Goal: Task Accomplishment & Management: Manage account settings

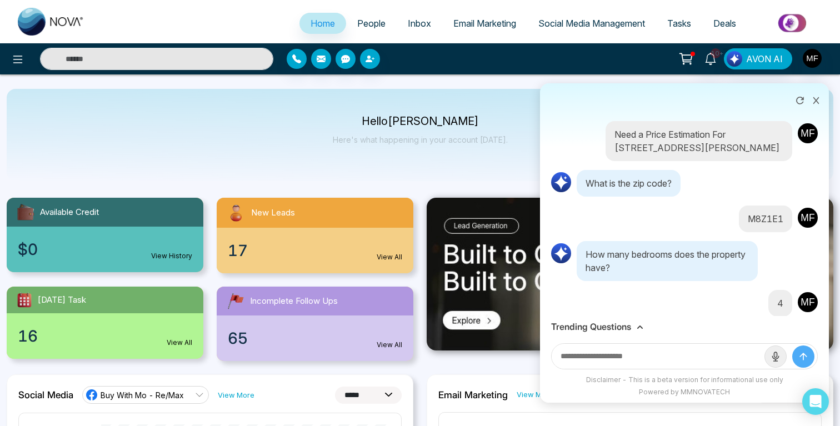
select select "*"
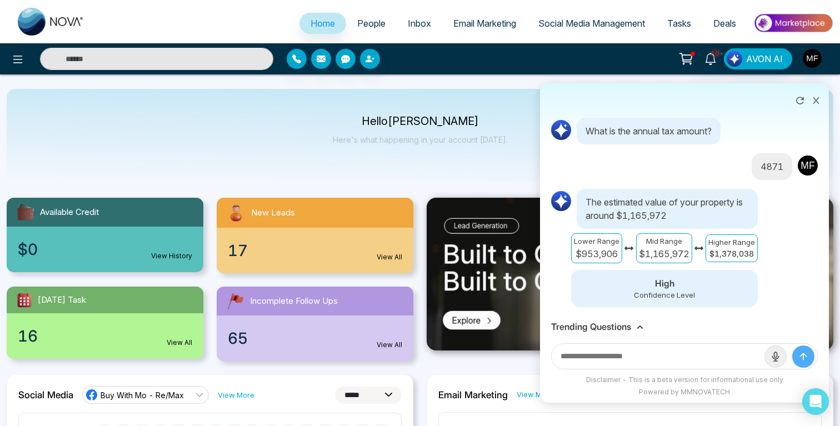
click at [817, 101] on icon at bounding box center [817, 100] width 6 height 7
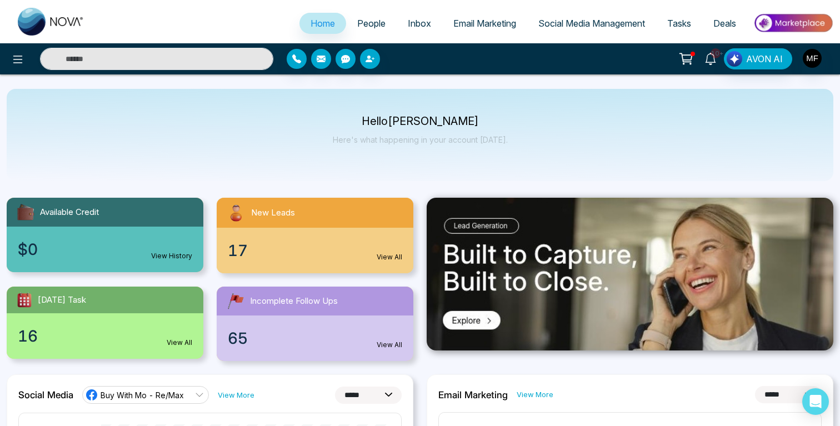
click at [711, 58] on icon at bounding box center [711, 59] width 12 height 12
click at [589, 56] on div "10+ Notifications (121) [PERSON_NAME] all as Read Ma Task Reminder Task Name: […" at bounding box center [665, 58] width 337 height 21
click at [366, 19] on span "People" at bounding box center [371, 23] width 28 height 11
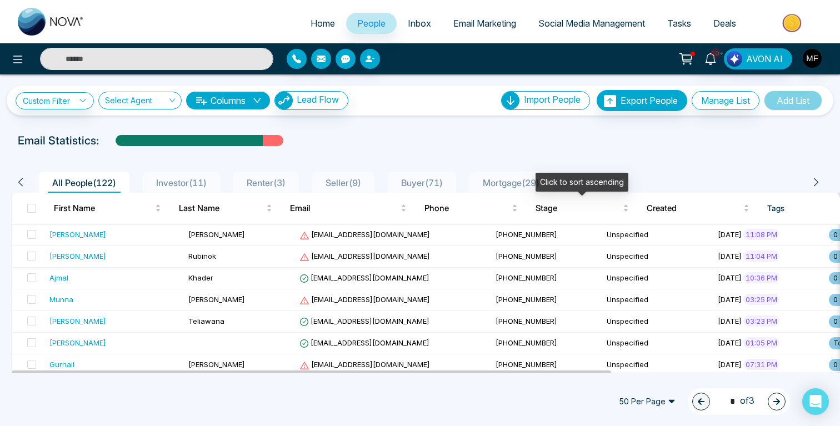
click at [539, 185] on div "Click to sort ascending" at bounding box center [582, 182] width 93 height 19
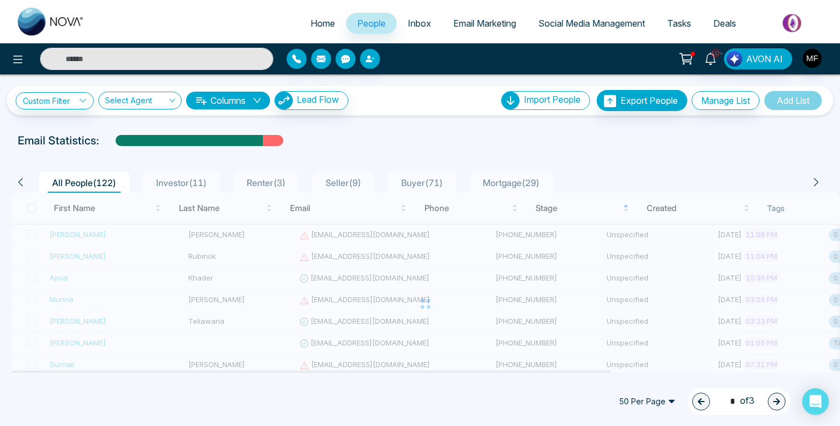
click at [528, 185] on span "Mortgage ( 29 )" at bounding box center [512, 182] width 66 height 11
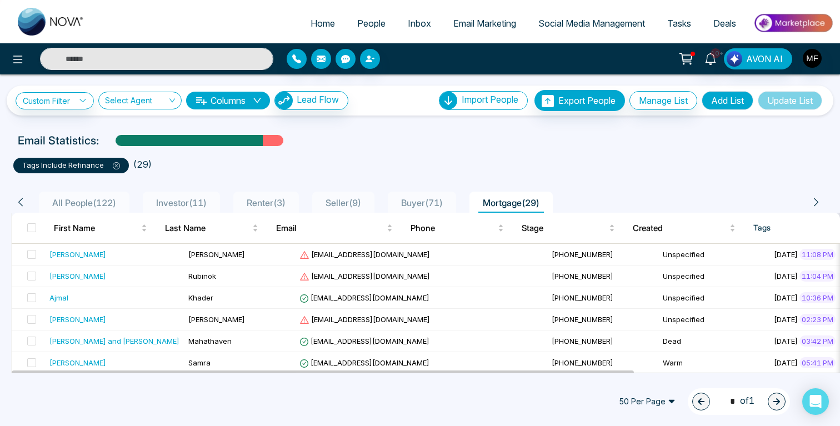
click at [89, 208] on div "All People ( 122 )" at bounding box center [84, 202] width 73 height 13
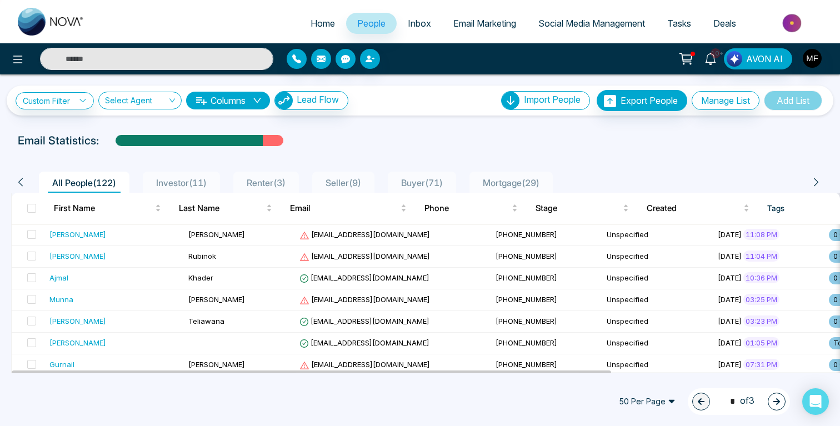
click at [188, 183] on span "Investor ( 11 )" at bounding box center [181, 182] width 59 height 11
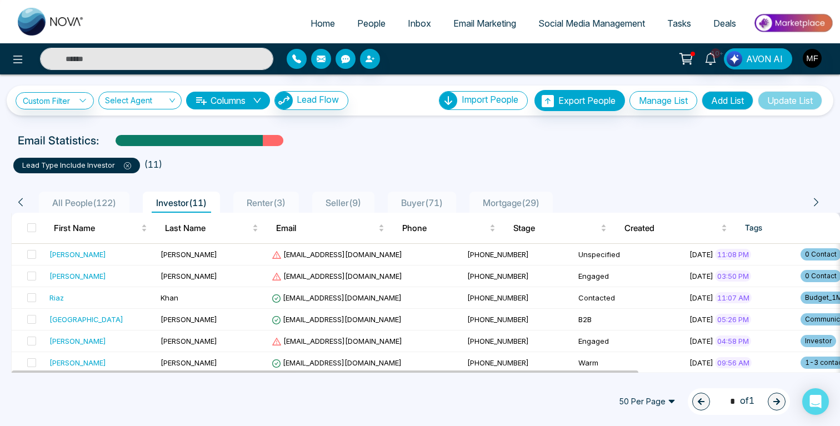
click at [290, 203] on span "Renter ( 3 )" at bounding box center [266, 202] width 48 height 11
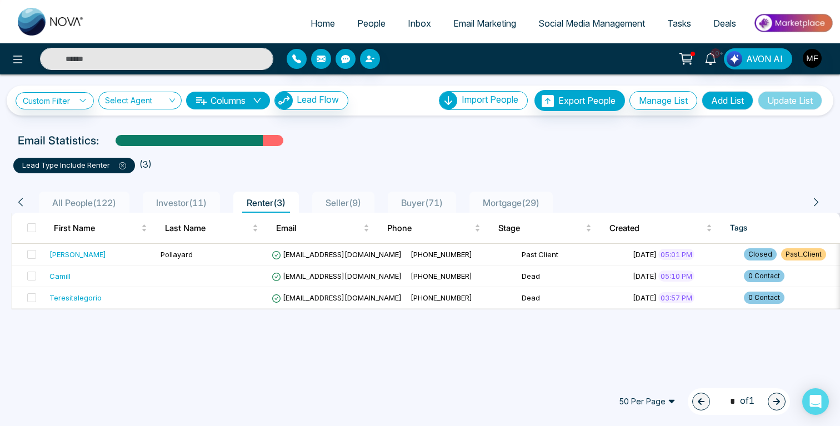
click at [357, 203] on span "Seller ( 9 )" at bounding box center [343, 202] width 44 height 11
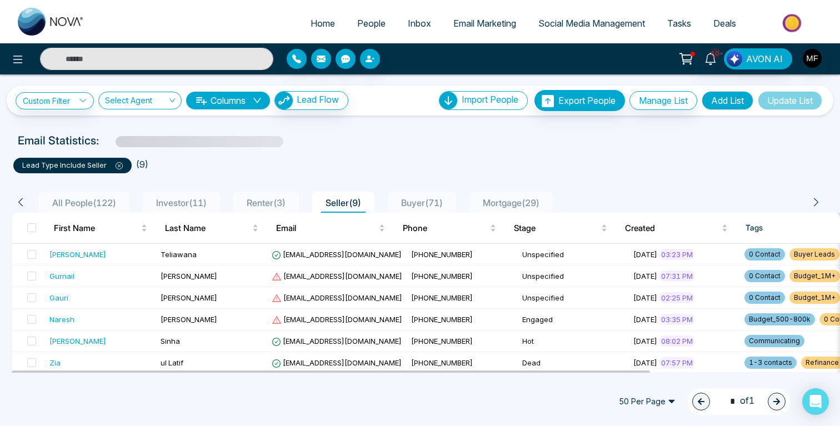
click at [429, 203] on span "Buyer ( 71 )" at bounding box center [422, 202] width 51 height 11
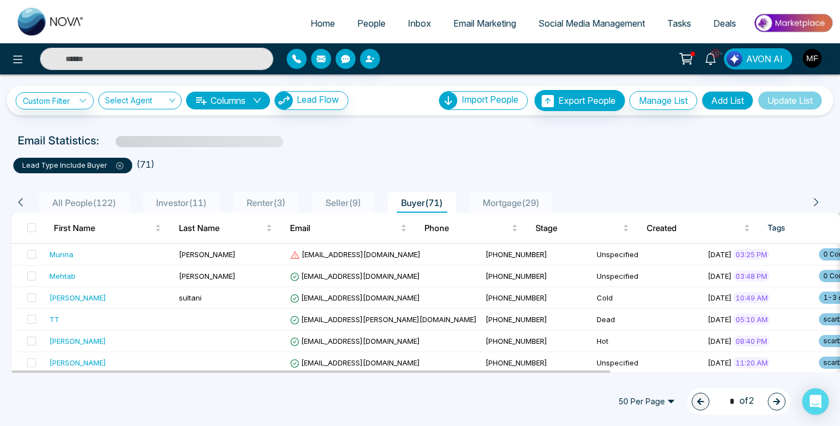
click at [536, 206] on span "Mortgage ( 29 )" at bounding box center [512, 202] width 66 height 11
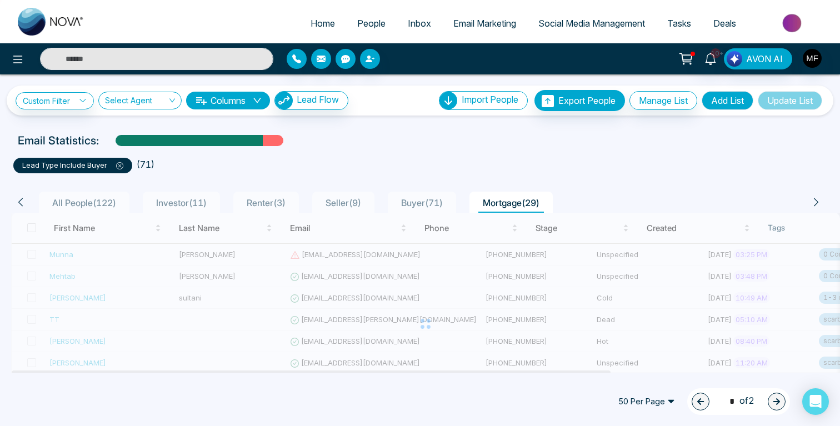
click at [440, 202] on span "Buyer ( 71 )" at bounding box center [422, 202] width 51 height 11
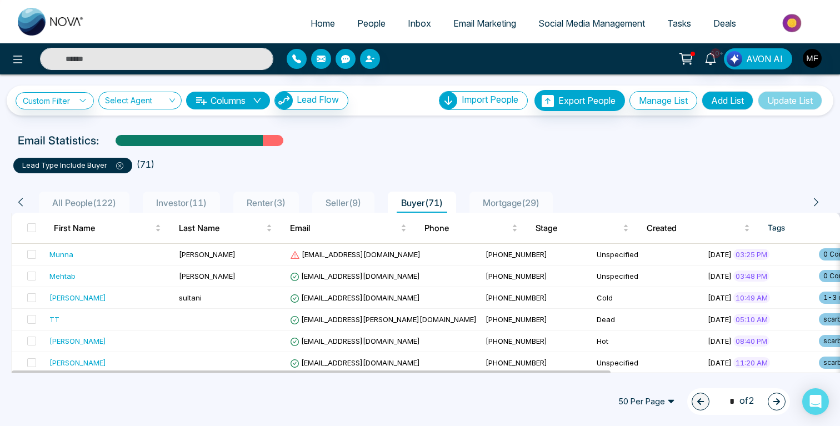
click at [354, 195] on li "Seller ( 9 )" at bounding box center [343, 202] width 62 height 21
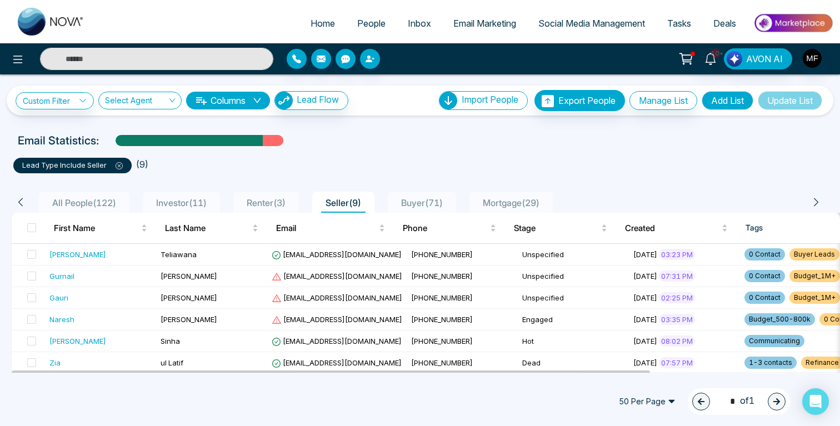
click at [282, 204] on span "Renter ( 3 )" at bounding box center [266, 202] width 48 height 11
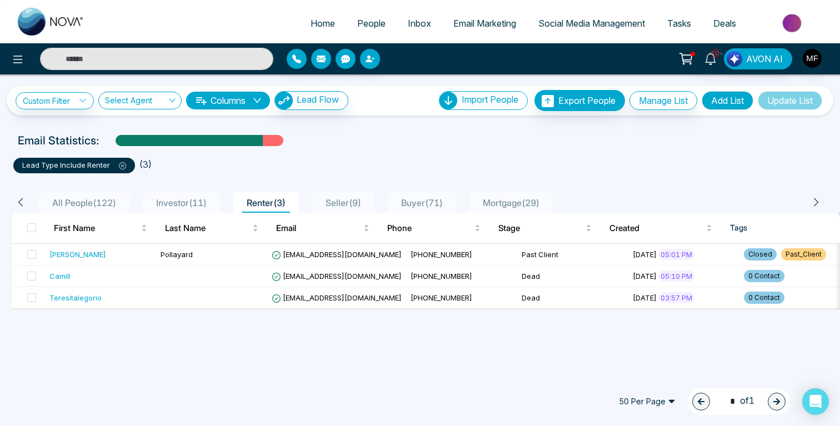
click at [182, 207] on span "Investor ( 11 )" at bounding box center [181, 202] width 59 height 11
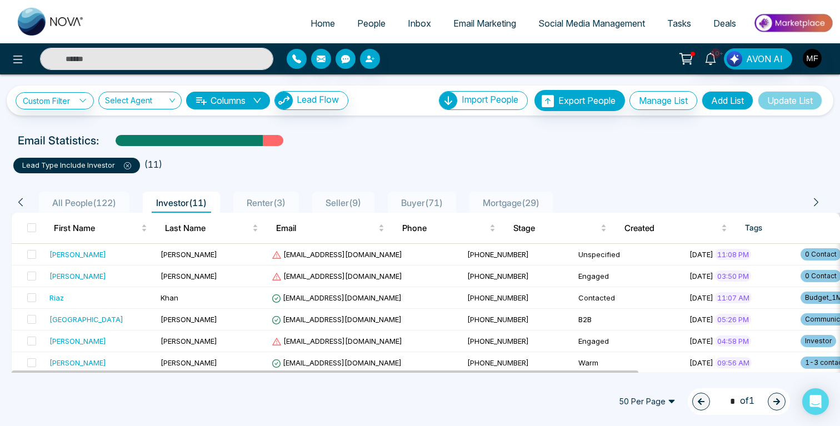
click at [107, 198] on span "All People ( 122 )" at bounding box center [84, 202] width 73 height 11
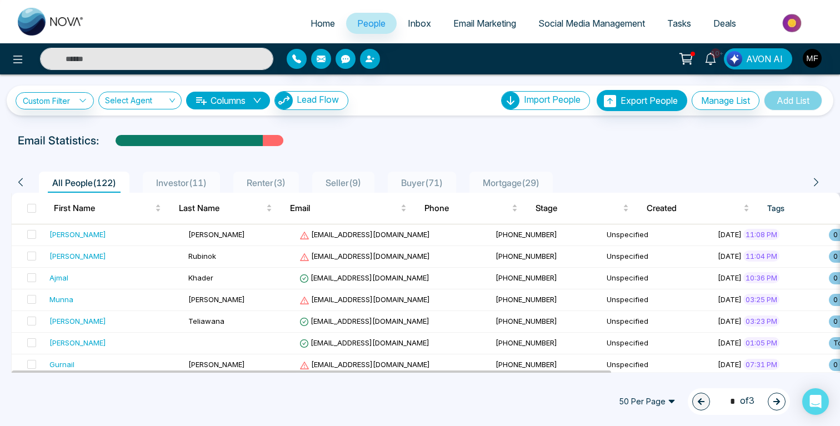
click at [418, 28] on link "Inbox" at bounding box center [420, 23] width 46 height 21
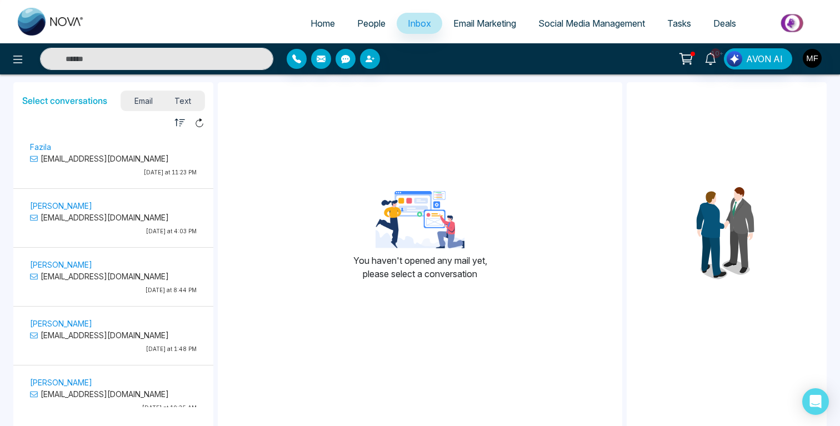
click at [373, 22] on span "People" at bounding box center [371, 23] width 28 height 11
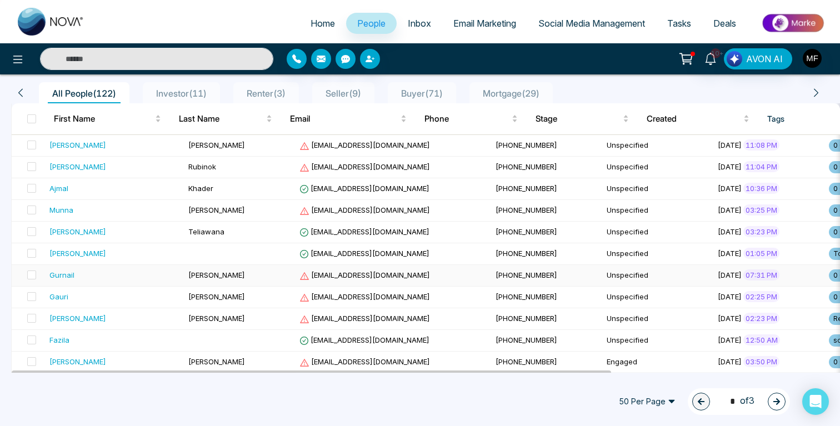
scroll to position [91, 0]
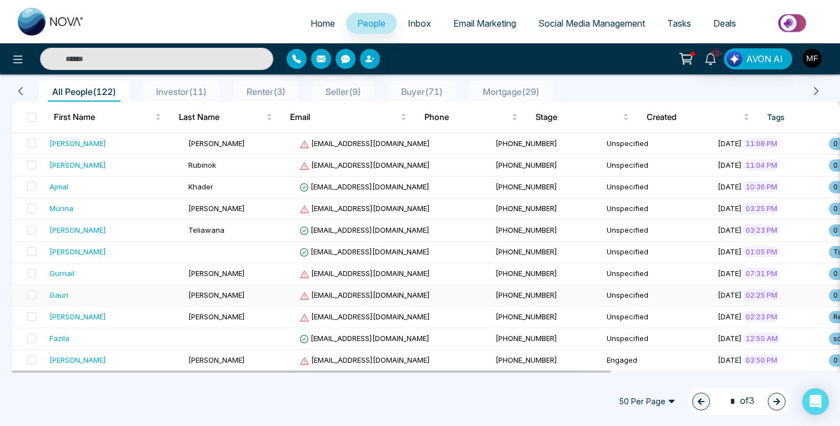
click at [143, 295] on div "Gauri" at bounding box center [114, 295] width 130 height 11
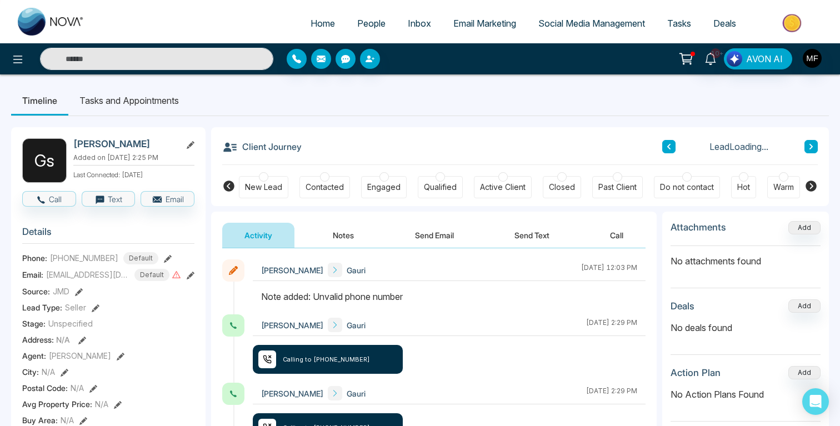
click at [342, 226] on button "Notes" at bounding box center [344, 235] width 66 height 25
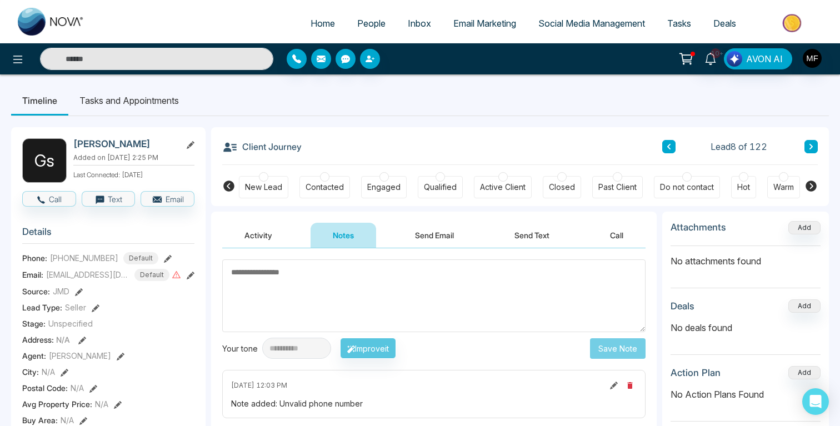
click at [316, 25] on span "Home" at bounding box center [323, 23] width 24 height 11
select select "*"
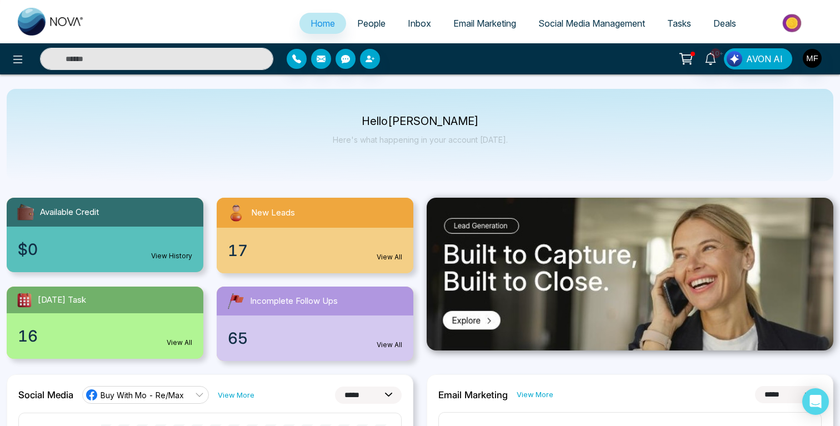
click at [369, 28] on link "People" at bounding box center [371, 23] width 51 height 21
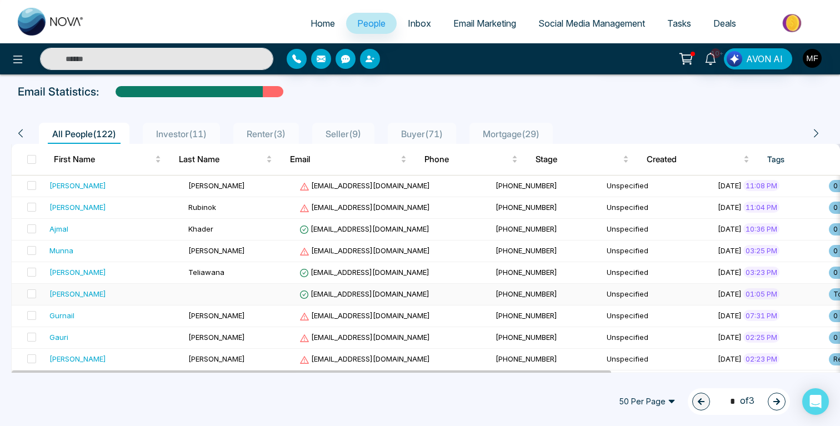
scroll to position [50, 0]
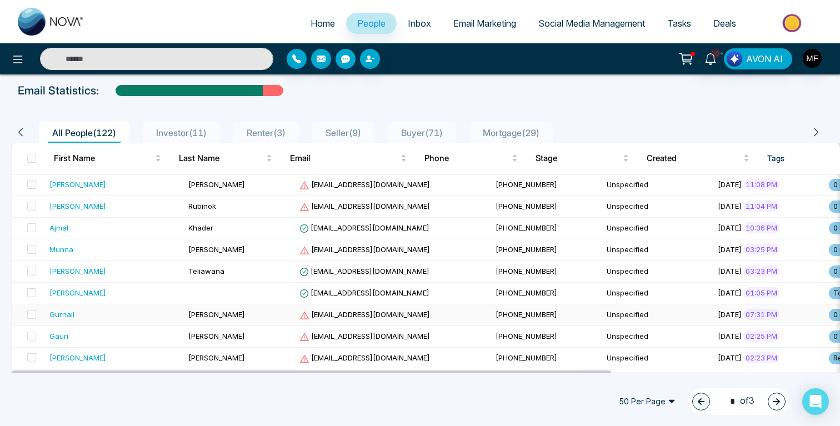
click at [153, 314] on div "Gurnail" at bounding box center [114, 314] width 130 height 11
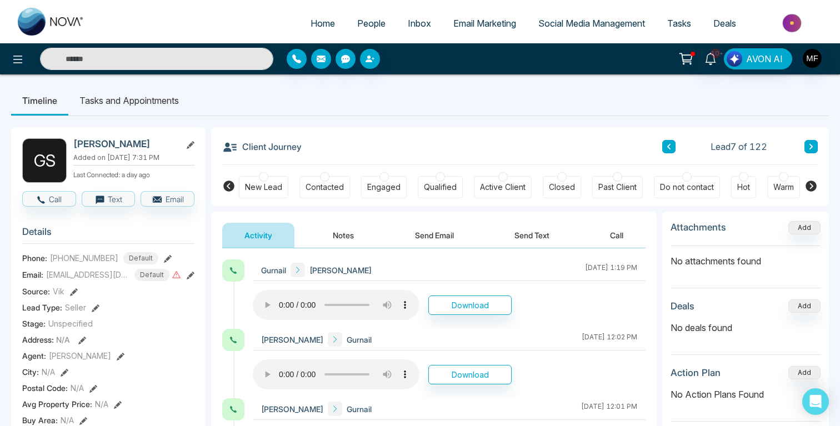
click at [353, 236] on button "Notes" at bounding box center [344, 235] width 66 height 25
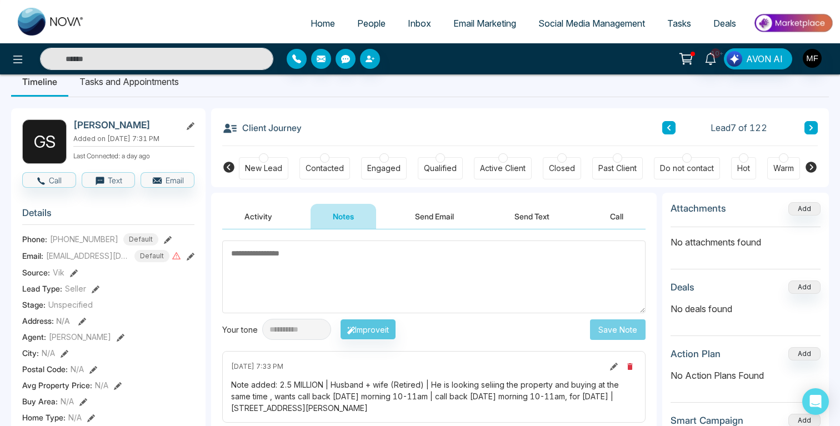
scroll to position [18, 0]
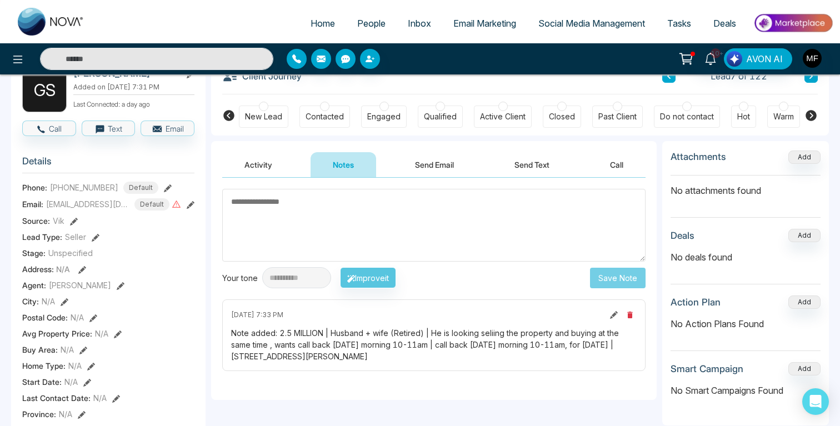
scroll to position [0, 0]
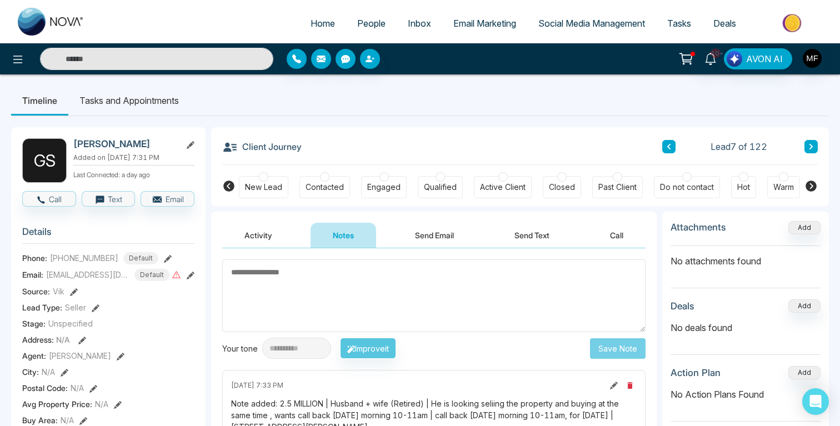
click at [360, 112] on ul "Timeline Tasks and Appointments" at bounding box center [420, 101] width 818 height 30
click at [168, 108] on li "Tasks and Appointments" at bounding box center [129, 101] width 122 height 30
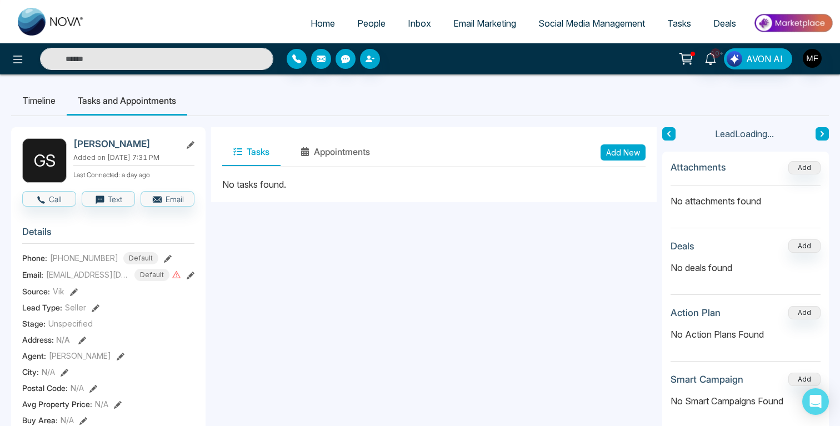
click at [57, 98] on li "Timeline" at bounding box center [39, 101] width 56 height 30
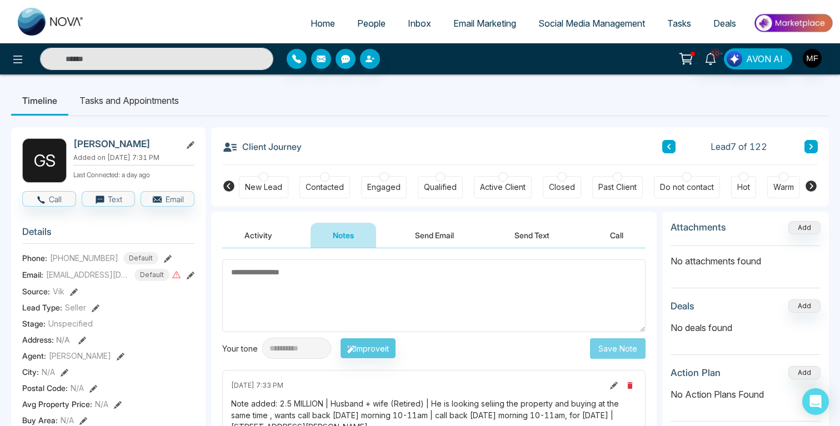
click at [51, 26] on img at bounding box center [51, 22] width 67 height 28
select select "*"
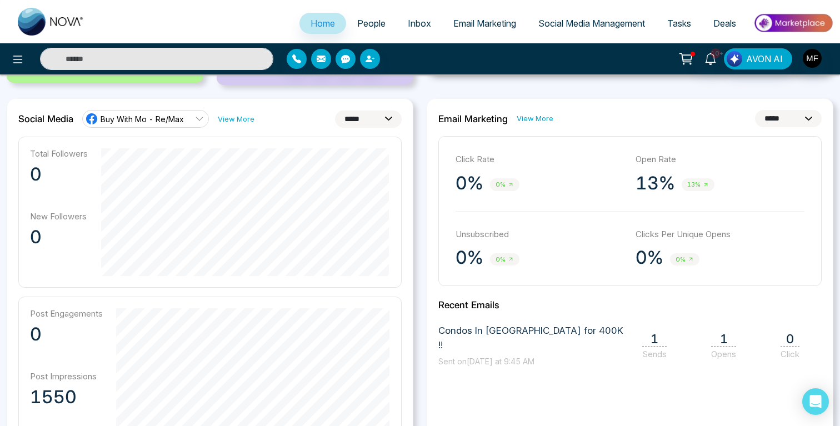
scroll to position [271, 0]
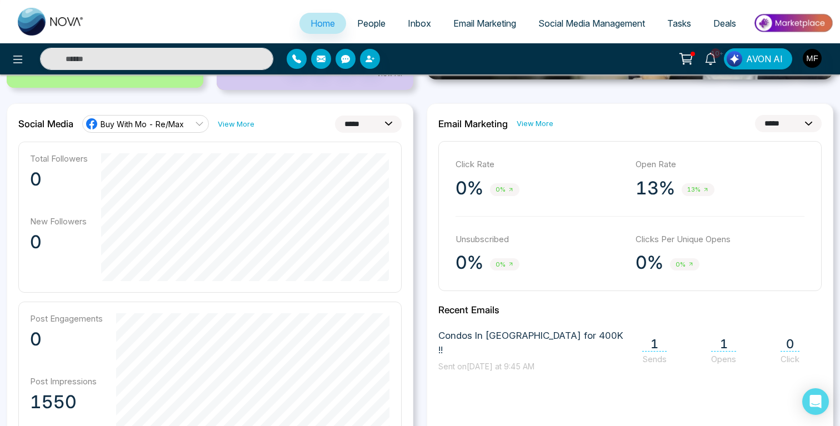
click at [536, 126] on link "View More" at bounding box center [535, 123] width 37 height 11
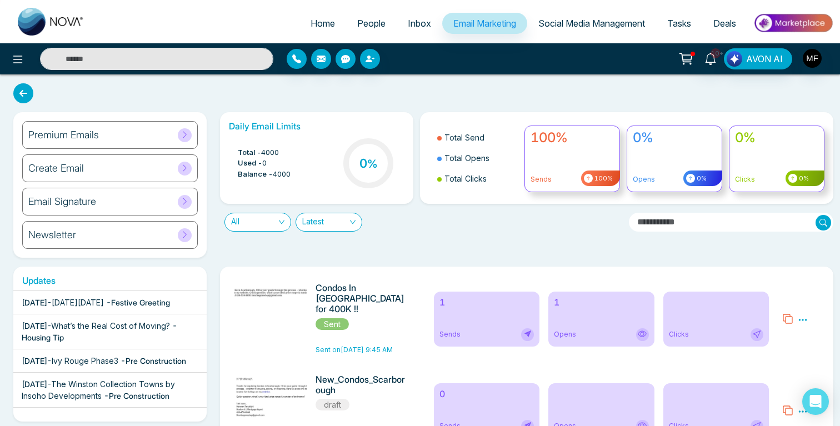
click at [42, 22] on img at bounding box center [51, 22] width 67 height 28
select select "*"
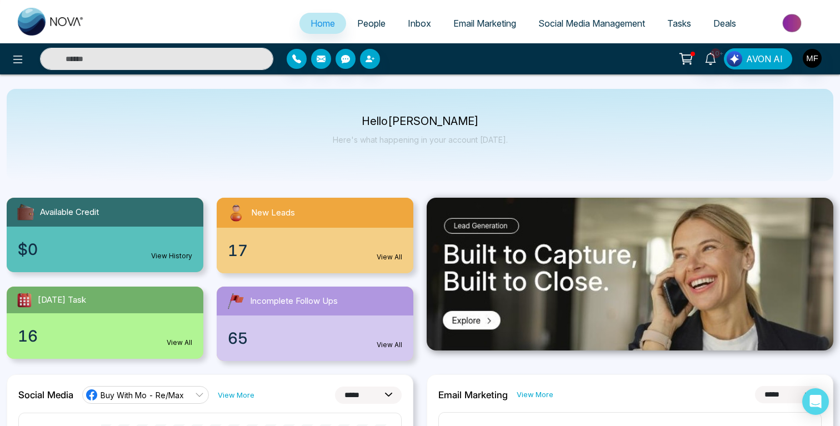
click at [416, 21] on span "Inbox" at bounding box center [419, 23] width 23 height 11
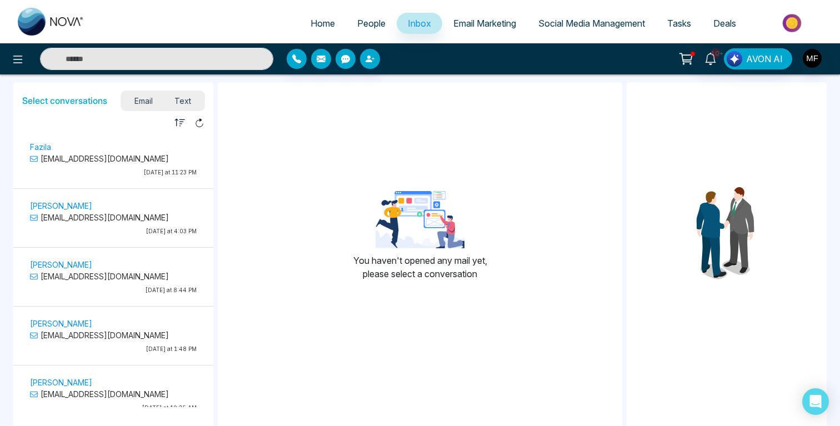
click at [362, 22] on span "People" at bounding box center [371, 23] width 28 height 11
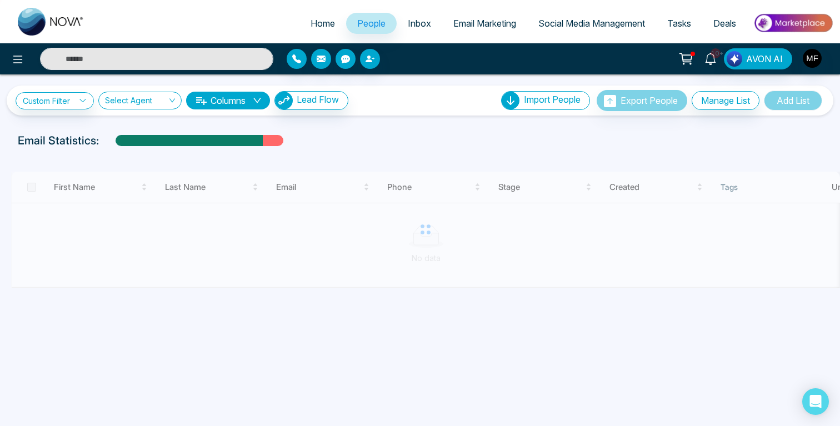
click at [322, 27] on span "Home" at bounding box center [323, 23] width 24 height 11
select select "*"
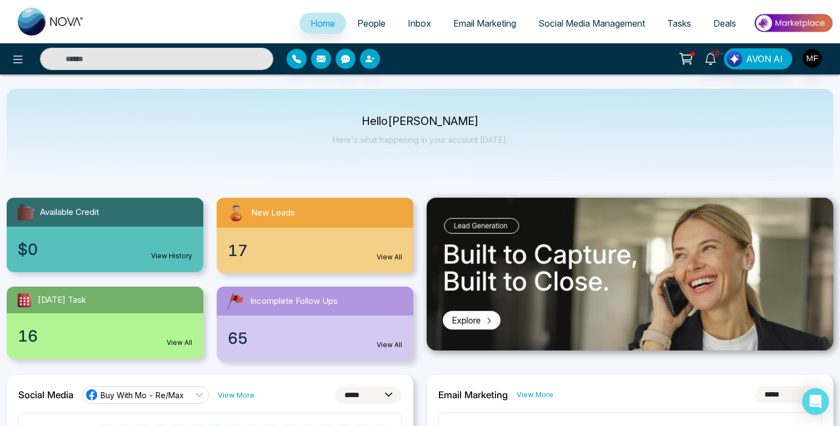
click at [369, 27] on span "People" at bounding box center [371, 23] width 28 height 11
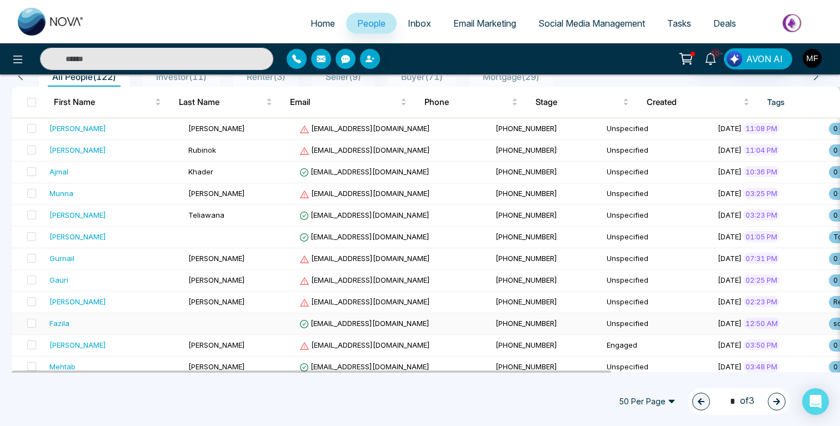
scroll to position [111, 0]
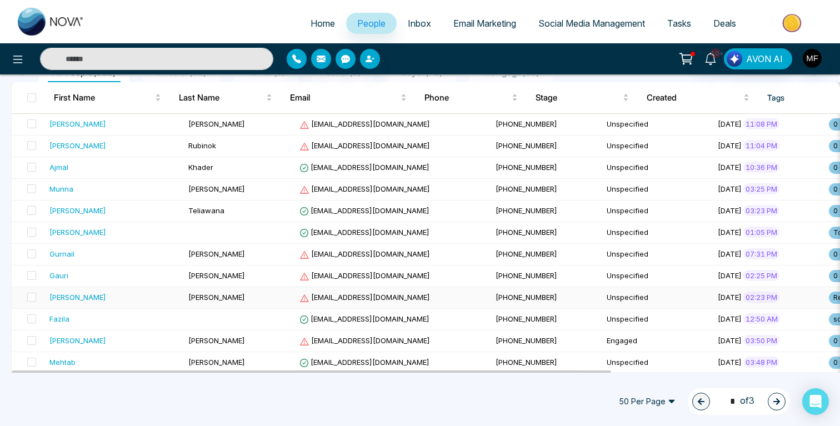
click at [143, 301] on div "[PERSON_NAME]" at bounding box center [114, 297] width 130 height 11
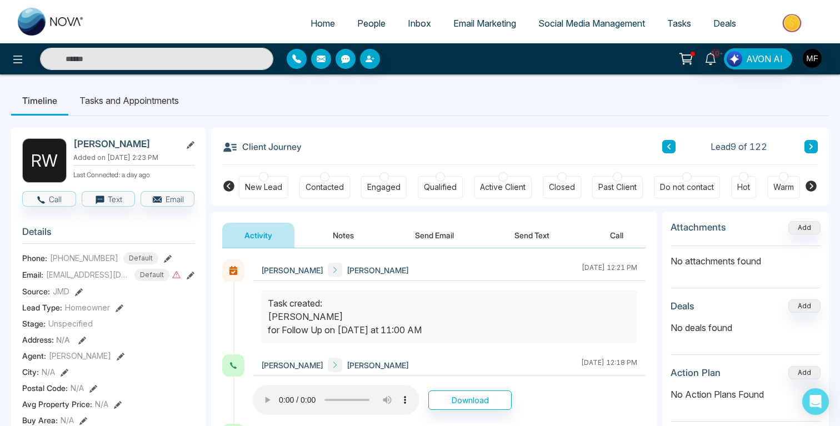
click at [809, 183] on icon at bounding box center [811, 186] width 11 height 11
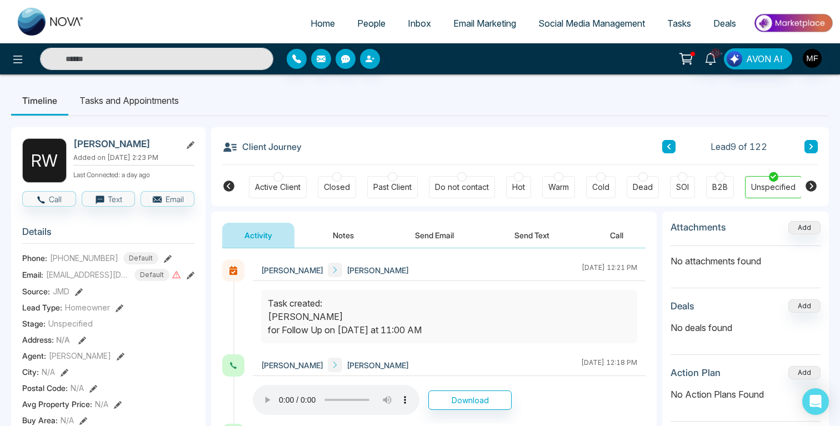
click at [364, 24] on span "People" at bounding box center [371, 23] width 28 height 11
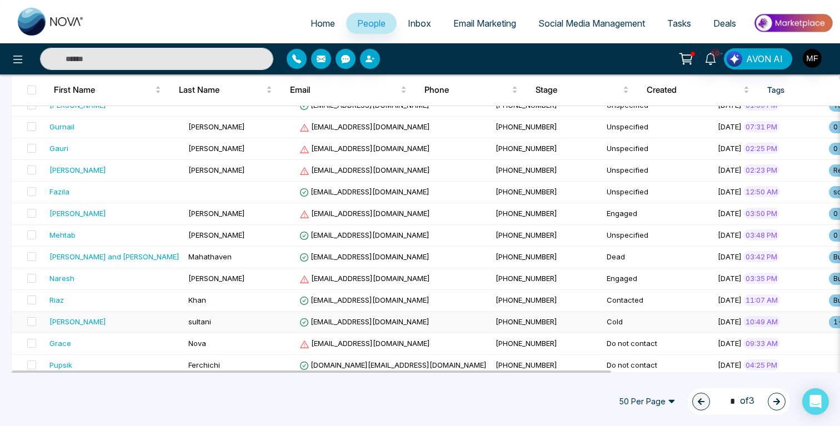
scroll to position [240, 0]
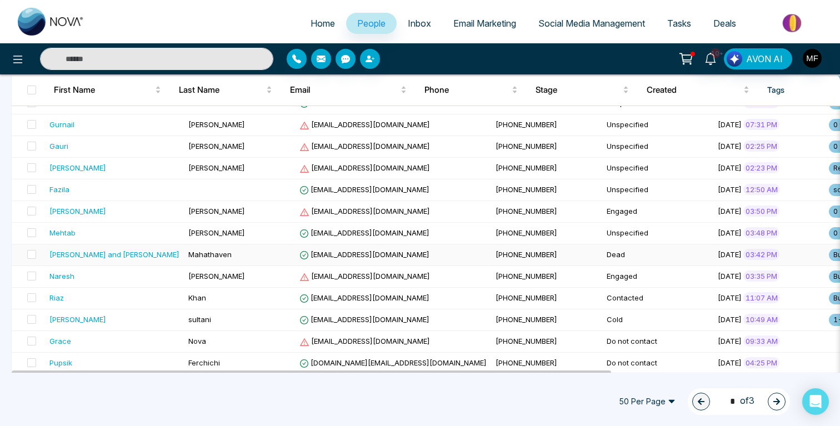
click at [153, 260] on div "[PERSON_NAME] and [PERSON_NAME]" at bounding box center [114, 254] width 130 height 11
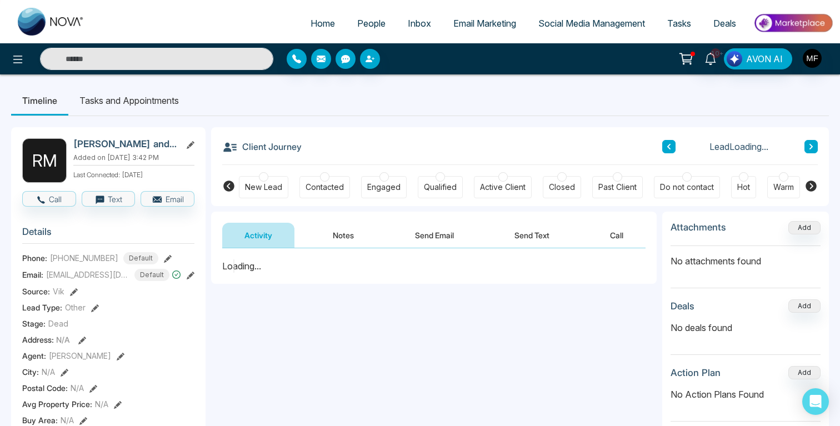
click at [350, 235] on button "Notes" at bounding box center [344, 235] width 66 height 25
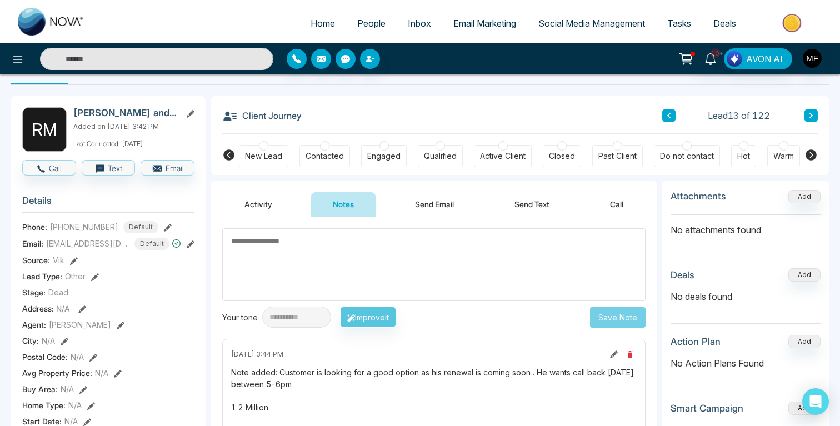
scroll to position [27, 0]
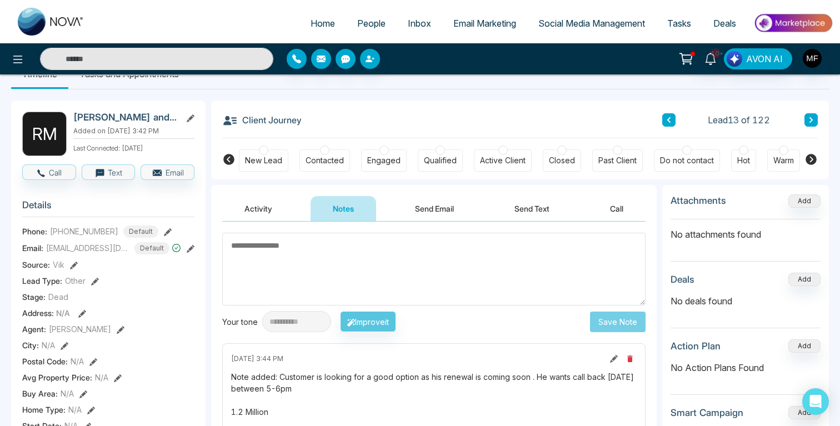
click at [673, 119] on button at bounding box center [669, 119] width 13 height 13
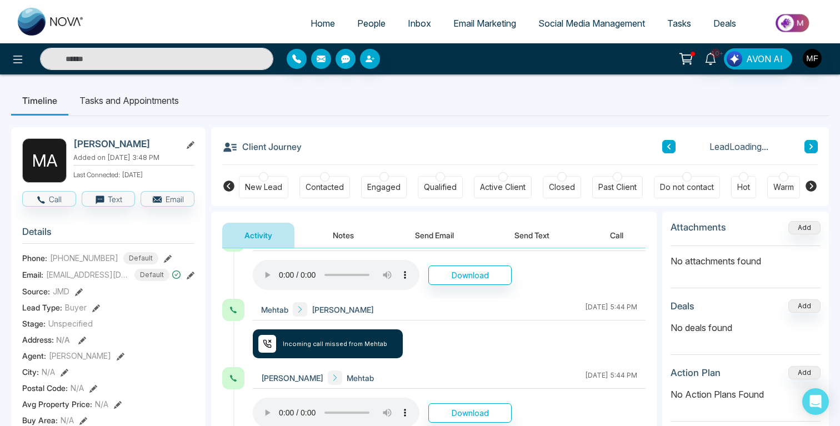
scroll to position [270, 0]
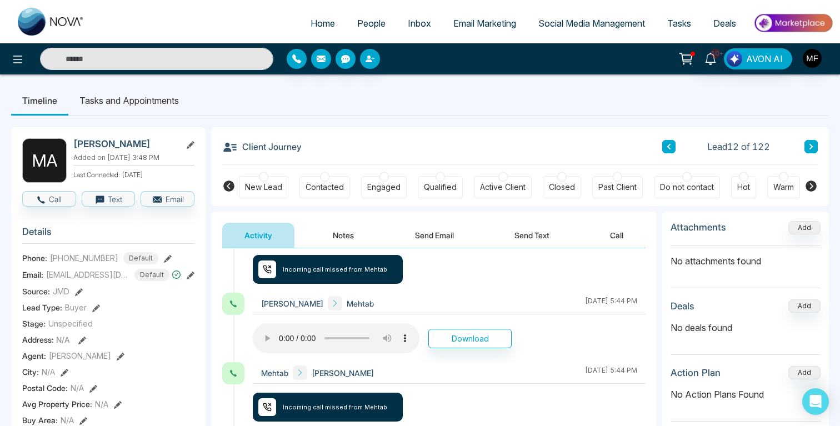
click at [329, 237] on button "Notes" at bounding box center [344, 235] width 66 height 25
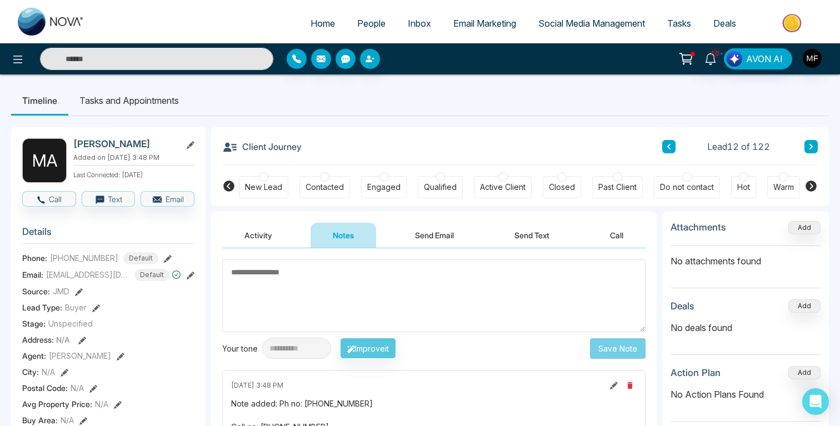
click at [154, 109] on li "Tasks and Appointments" at bounding box center [129, 101] width 122 height 30
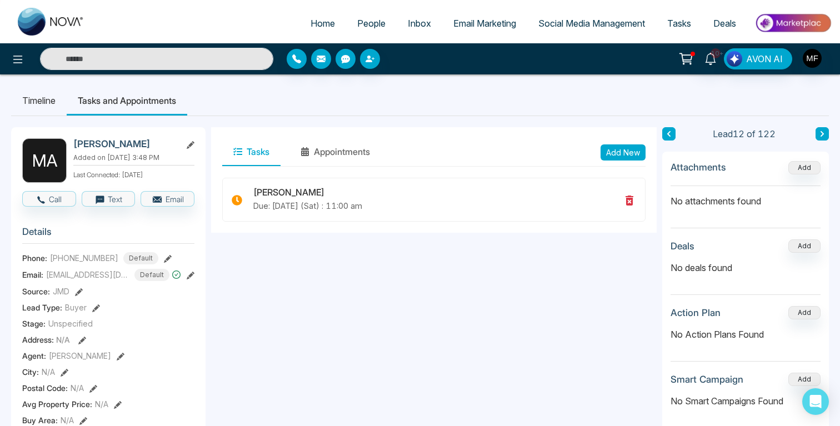
click at [824, 135] on icon at bounding box center [823, 134] width 6 height 7
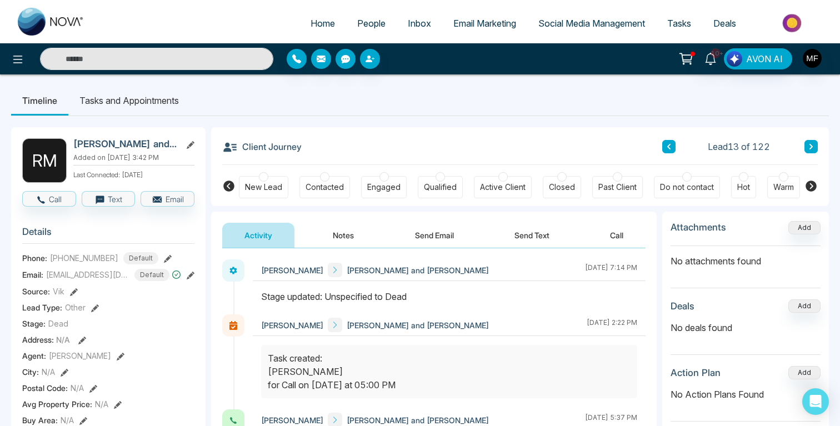
click at [134, 98] on li "Tasks and Appointments" at bounding box center [129, 101] width 122 height 30
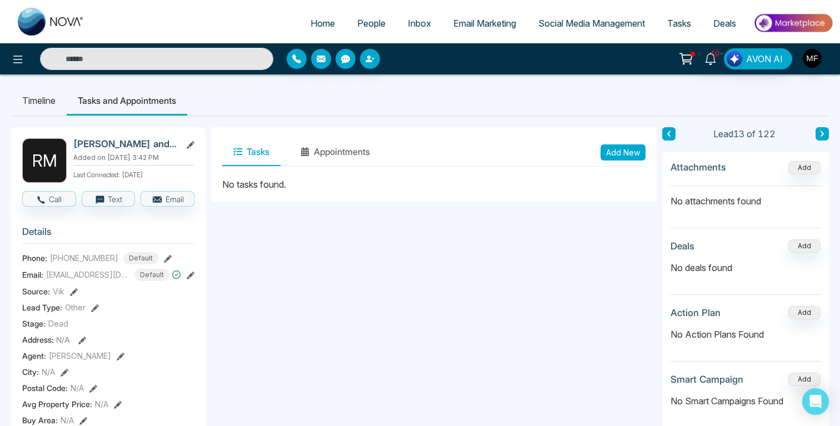
click at [609, 145] on button "Add New" at bounding box center [623, 153] width 45 height 16
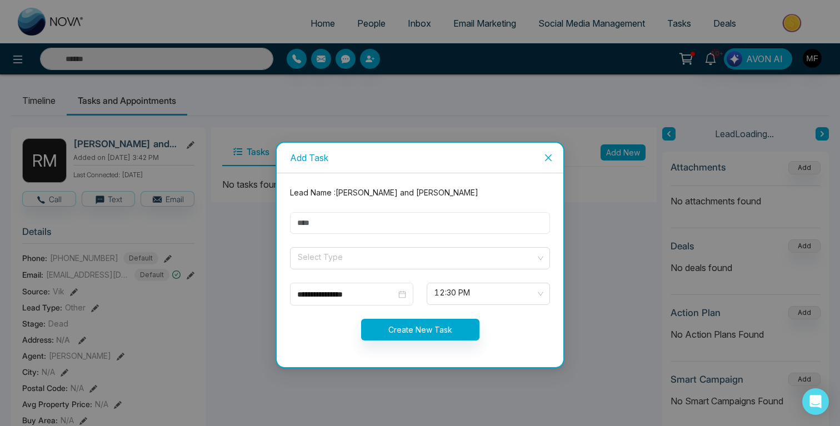
click at [409, 218] on input "text" at bounding box center [420, 223] width 260 height 22
type input "**********"
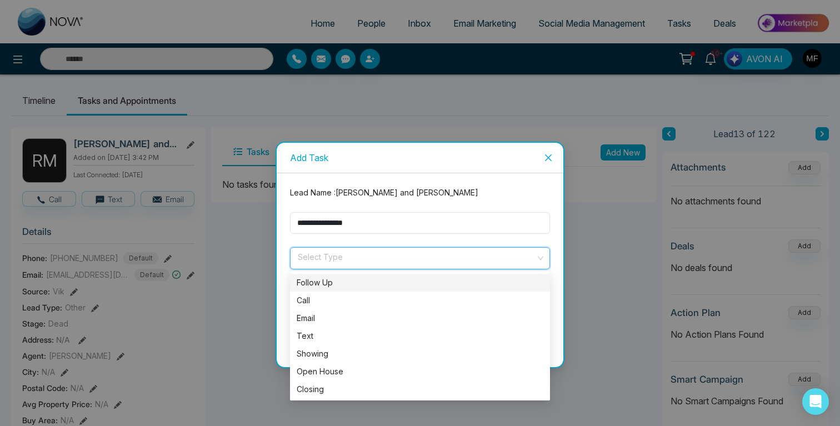
click at [331, 260] on input "search" at bounding box center [416, 256] width 239 height 17
click at [313, 282] on div "Follow Up" at bounding box center [420, 283] width 247 height 12
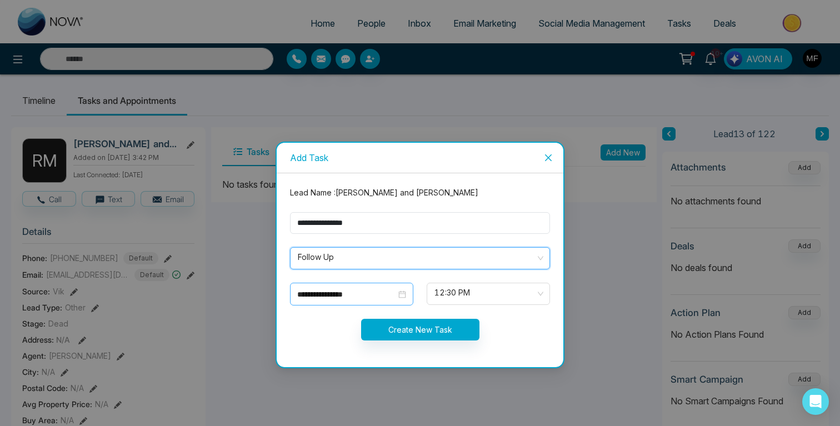
click at [345, 302] on div "**********" at bounding box center [351, 294] width 123 height 23
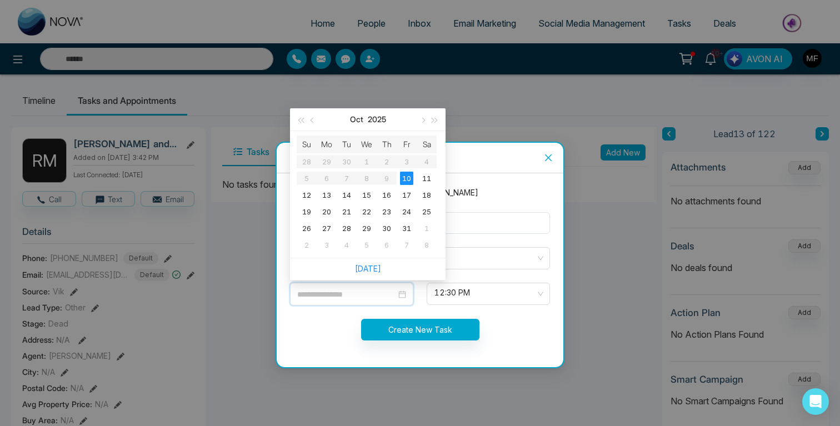
type input "**********"
click at [459, 292] on span "12:30 PM" at bounding box center [489, 294] width 108 height 19
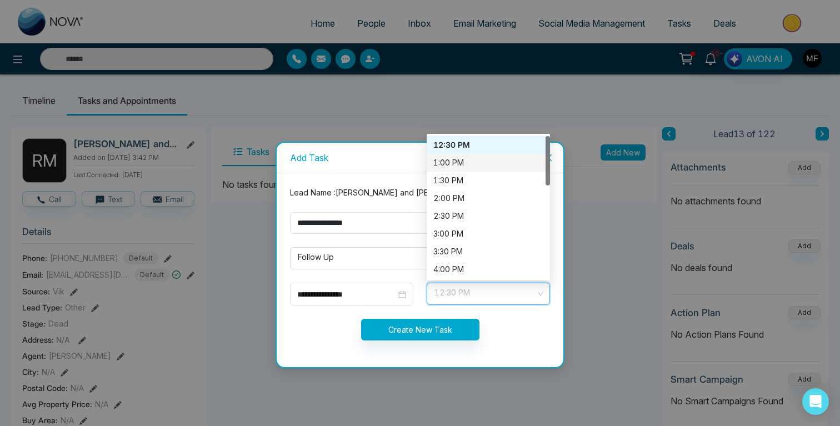
click at [471, 163] on div "1:00 PM" at bounding box center [489, 163] width 110 height 12
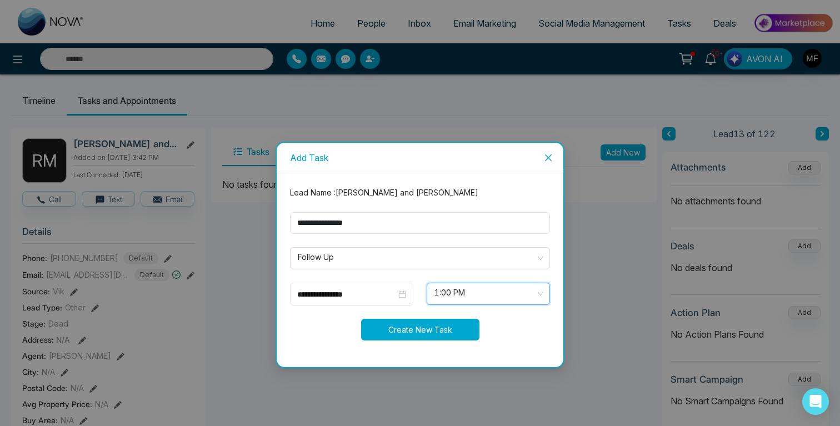
click at [411, 335] on button "Create New Task" at bounding box center [420, 330] width 118 height 22
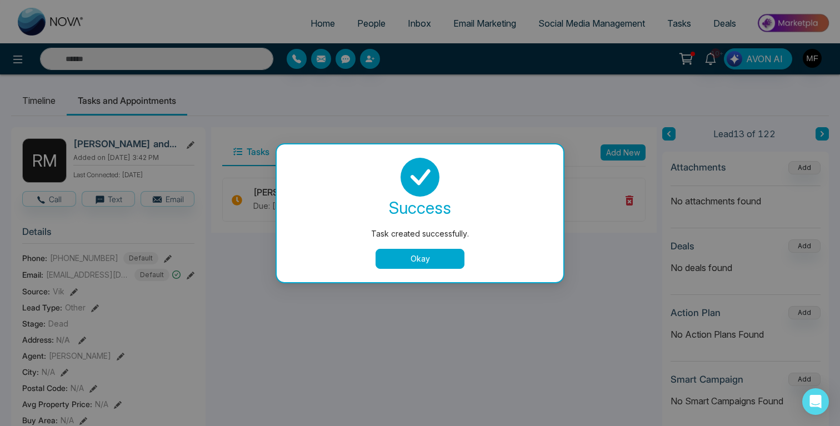
click at [444, 262] on button "Okay" at bounding box center [420, 259] width 89 height 20
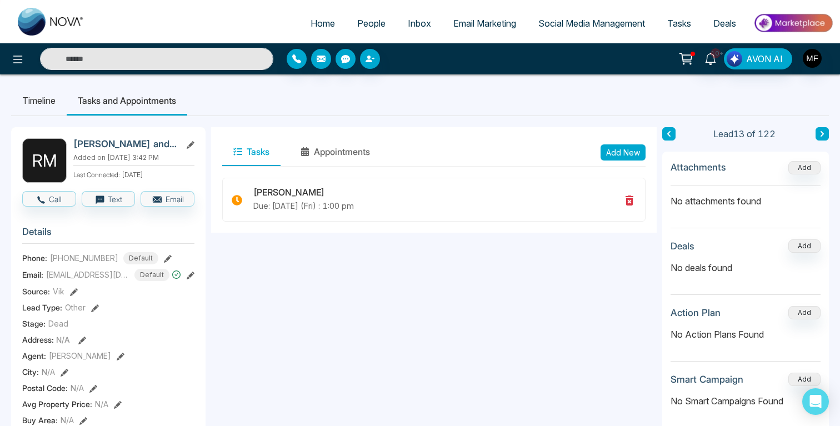
click at [668, 133] on icon at bounding box center [669, 134] width 3 height 6
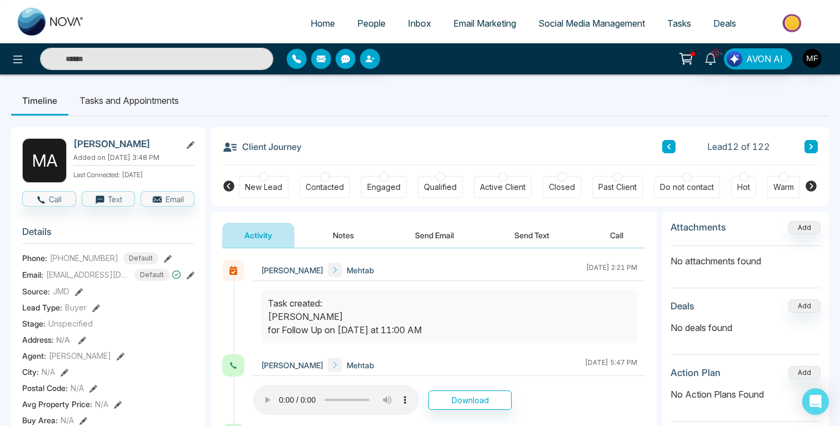
click at [669, 144] on icon at bounding box center [669, 146] width 6 height 7
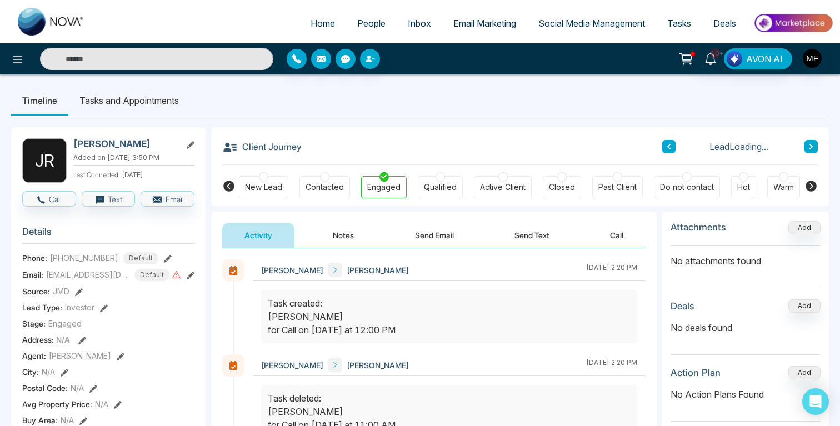
click at [351, 240] on button "Notes" at bounding box center [344, 235] width 66 height 25
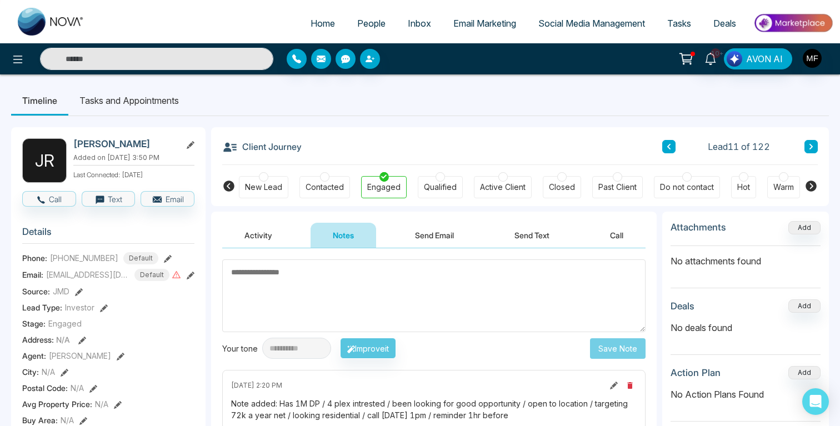
click at [101, 107] on li "Tasks and Appointments" at bounding box center [129, 101] width 122 height 30
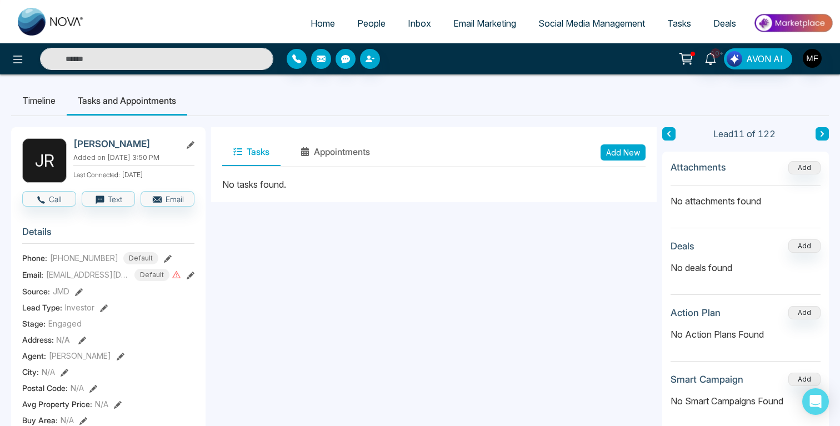
click at [632, 149] on button "Add New" at bounding box center [623, 153] width 45 height 16
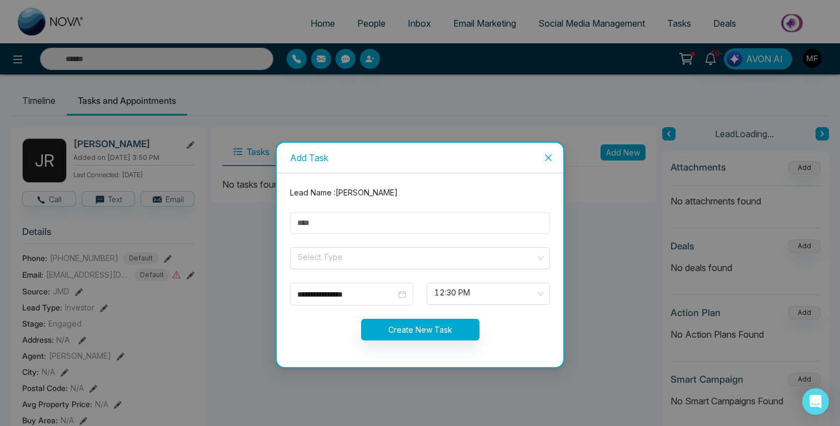
click at [389, 228] on input "text" at bounding box center [420, 223] width 260 height 22
type input "**********"
click at [350, 253] on input "search" at bounding box center [416, 256] width 239 height 17
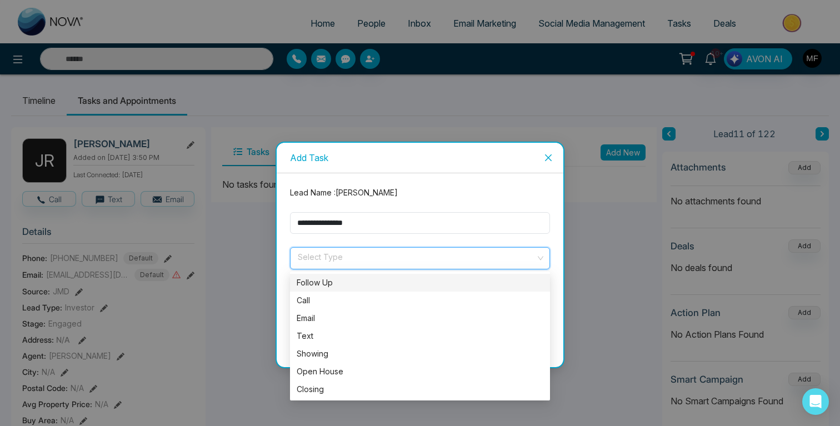
click at [330, 282] on div "Follow Up" at bounding box center [420, 283] width 247 height 12
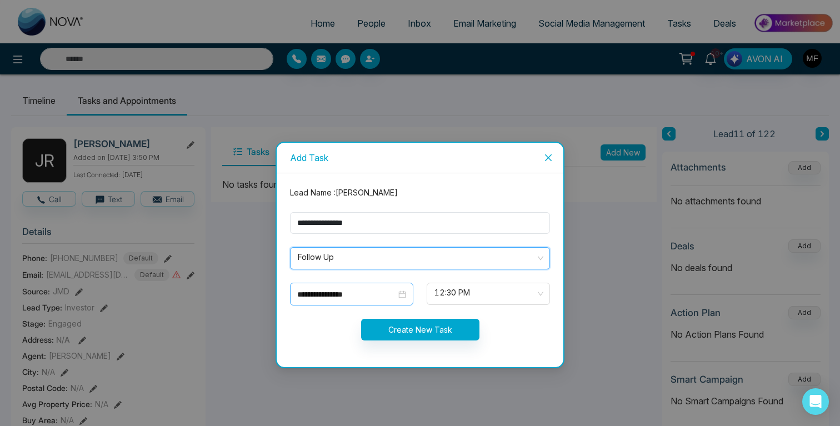
click at [318, 297] on input "**********" at bounding box center [346, 294] width 99 height 12
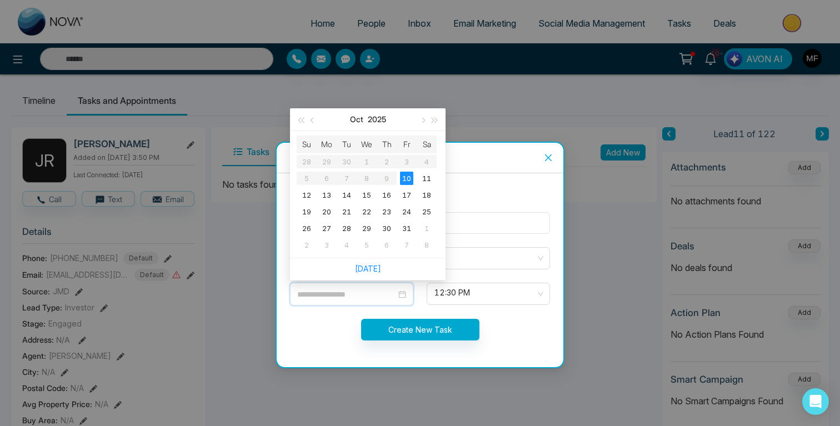
type input "**********"
click at [491, 299] on span "12:30 PM" at bounding box center [489, 294] width 108 height 19
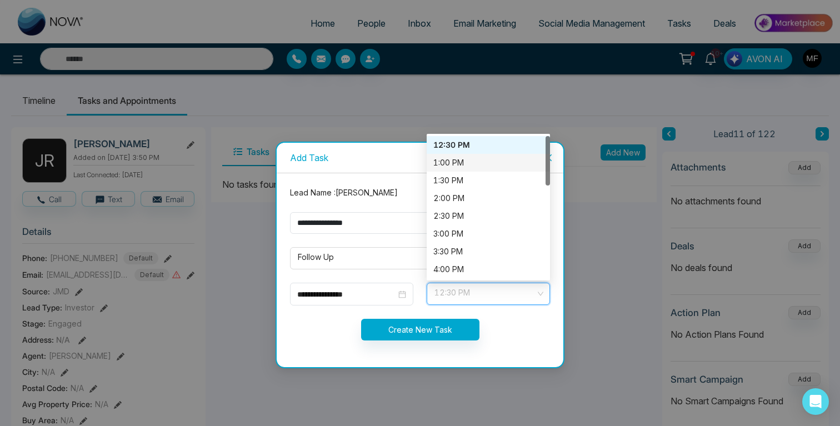
click at [470, 162] on div "1:00 PM" at bounding box center [489, 163] width 110 height 12
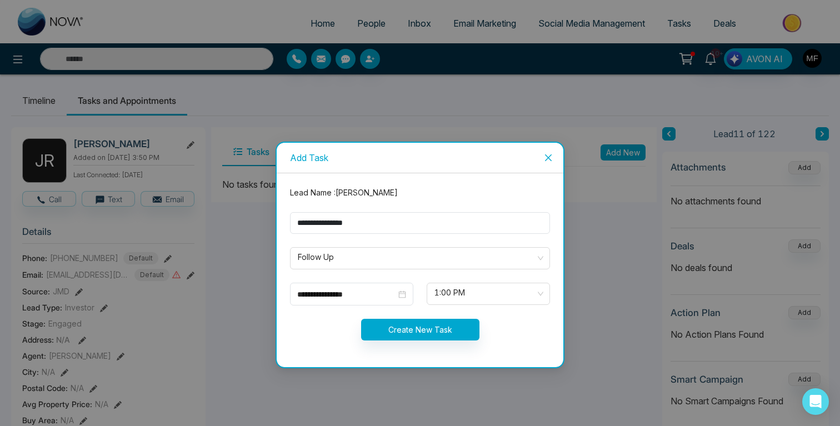
click at [421, 316] on form "**********" at bounding box center [419, 270] width 273 height 167
click at [419, 318] on form "**********" at bounding box center [419, 270] width 273 height 167
click at [414, 320] on button "Create New Task" at bounding box center [420, 330] width 118 height 22
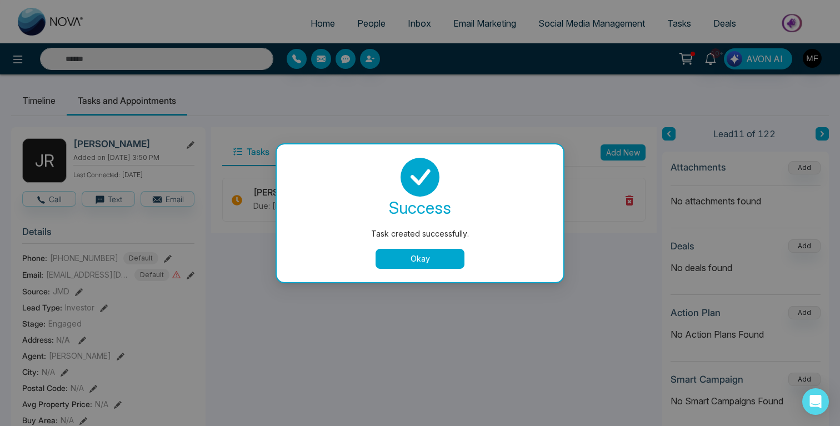
click at [435, 253] on button "Okay" at bounding box center [420, 259] width 89 height 20
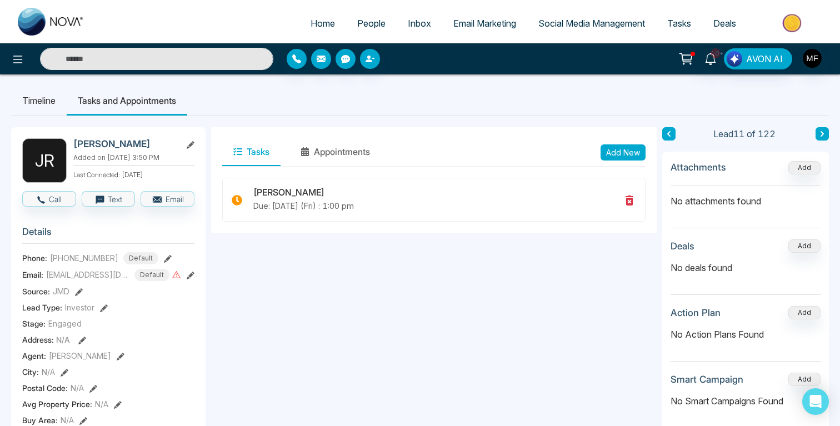
click at [671, 137] on icon at bounding box center [669, 134] width 6 height 7
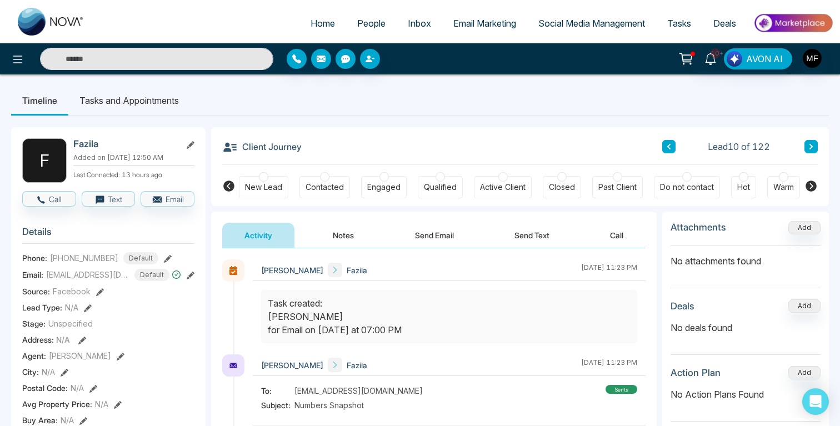
click at [665, 145] on button at bounding box center [669, 146] width 13 height 13
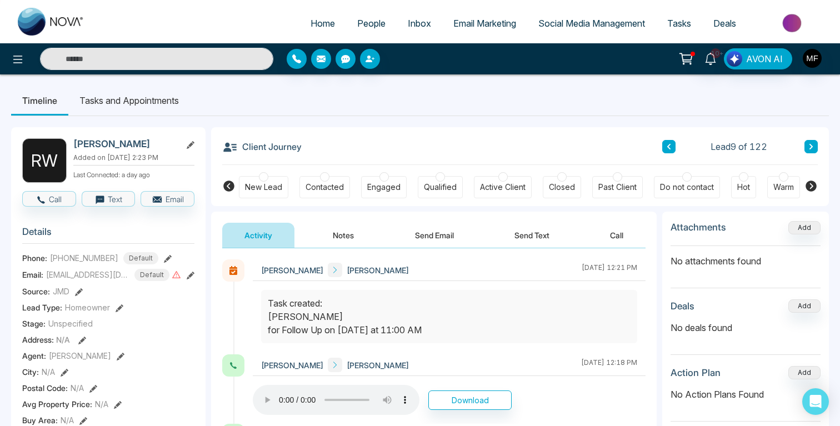
click at [331, 242] on button "Notes" at bounding box center [344, 235] width 66 height 25
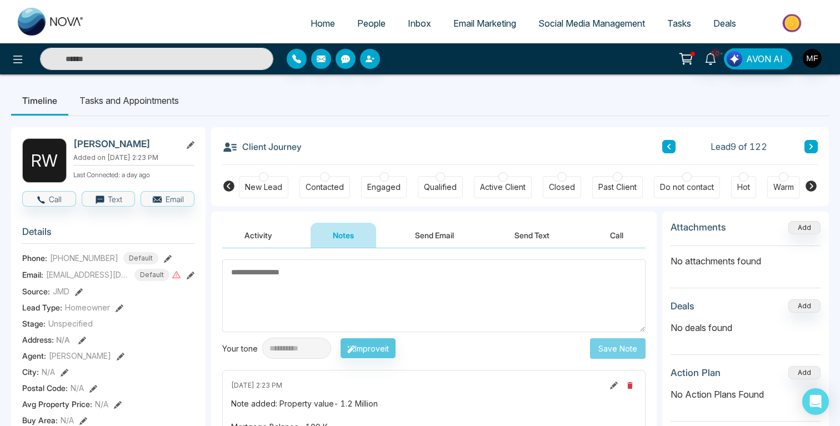
click at [109, 91] on li "Tasks and Appointments" at bounding box center [129, 101] width 122 height 30
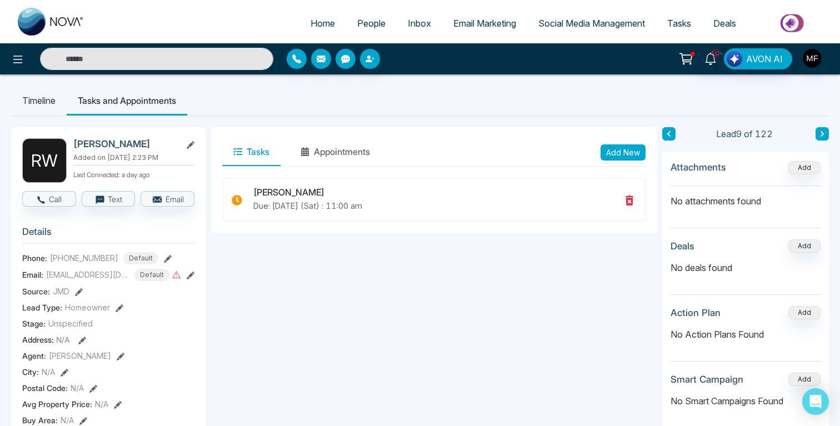
click at [41, 99] on li "Timeline" at bounding box center [39, 101] width 56 height 30
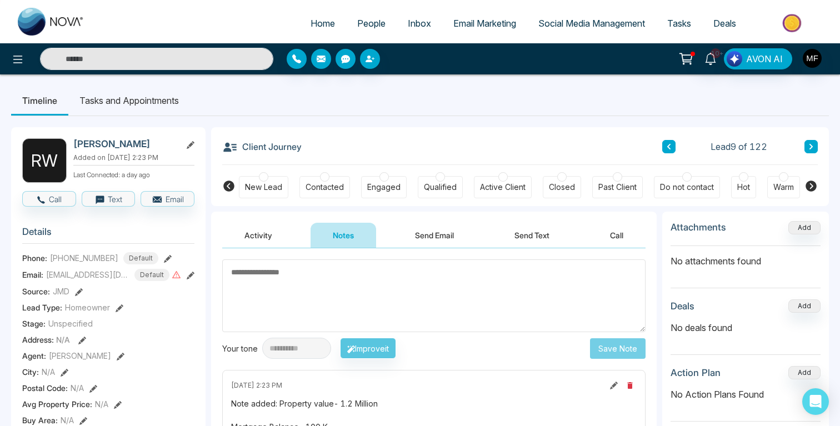
click at [666, 151] on button at bounding box center [669, 146] width 13 height 13
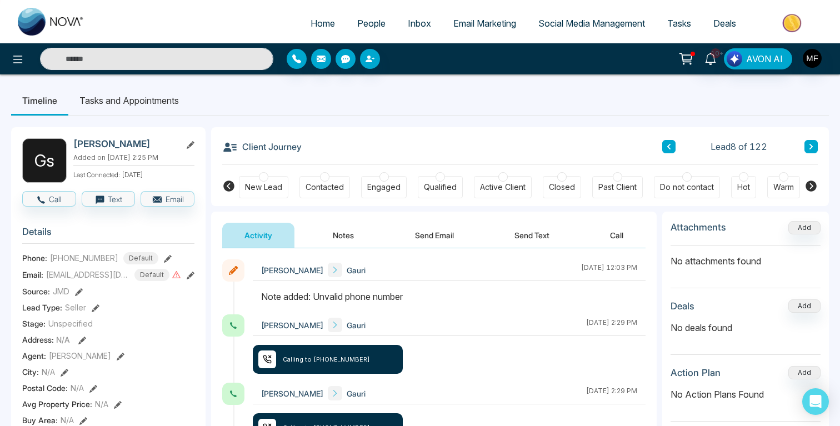
click at [670, 142] on button at bounding box center [669, 146] width 13 height 13
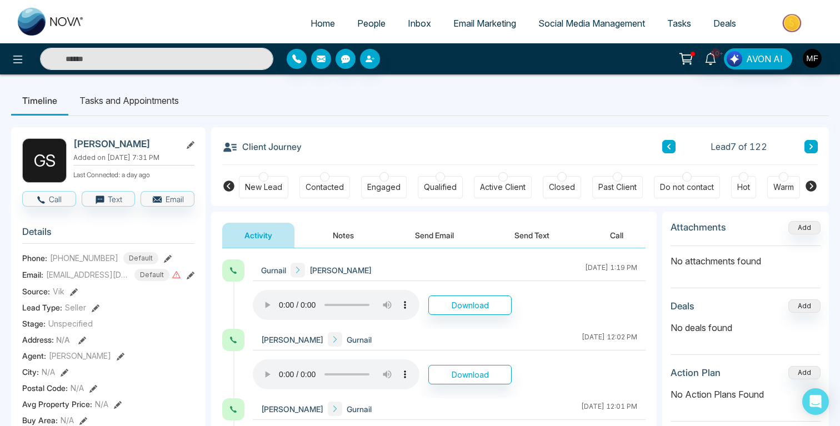
click at [811, 143] on icon at bounding box center [812, 146] width 6 height 7
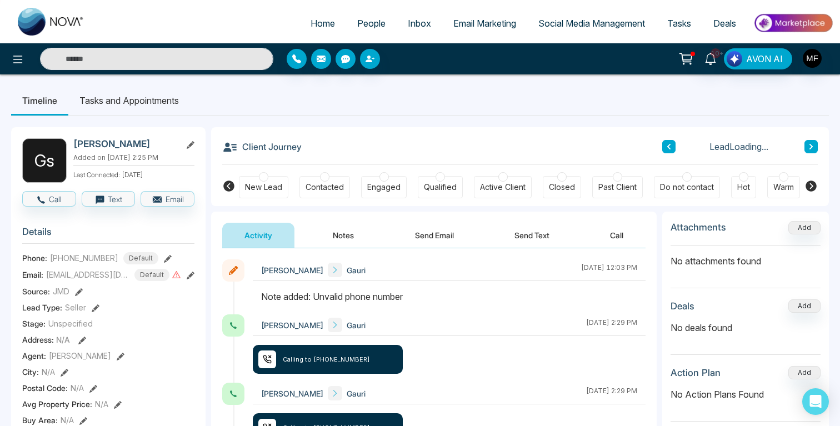
click at [811, 143] on icon at bounding box center [812, 146] width 6 height 7
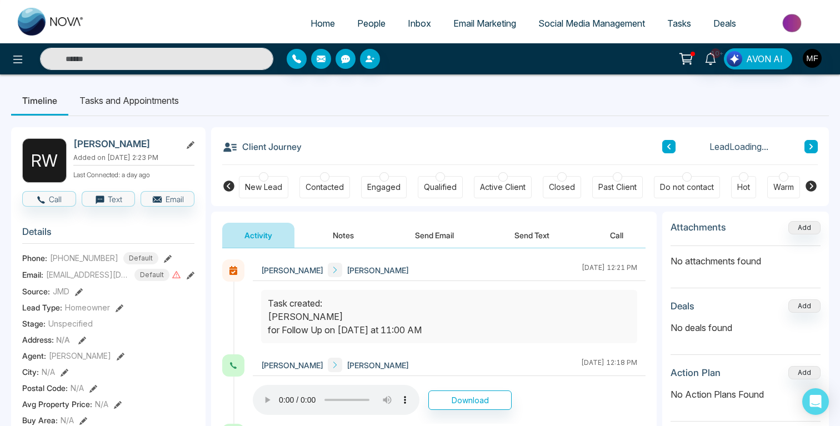
click at [669, 142] on button at bounding box center [669, 146] width 13 height 13
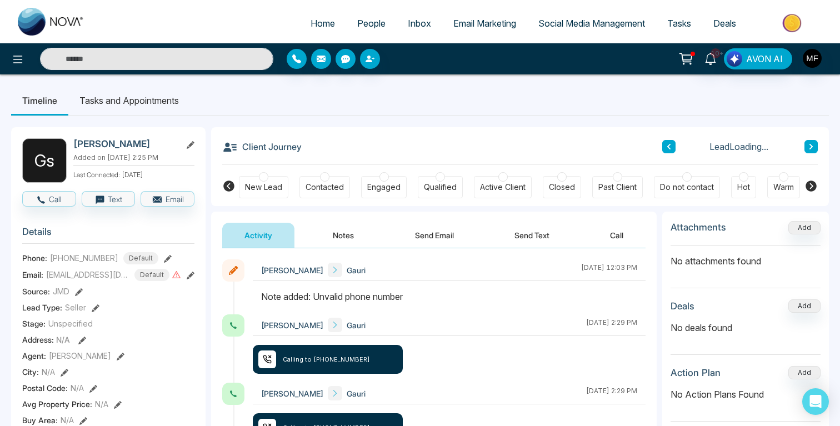
click at [141, 109] on li "Tasks and Appointments" at bounding box center [129, 101] width 122 height 30
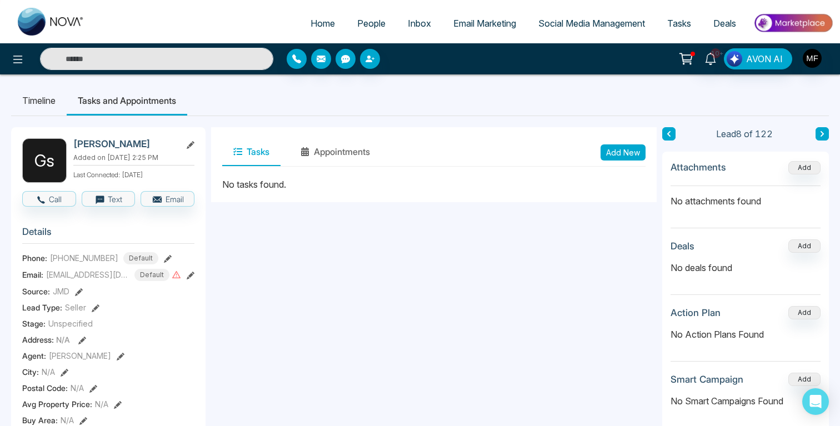
click at [633, 148] on button "Add New" at bounding box center [623, 153] width 45 height 16
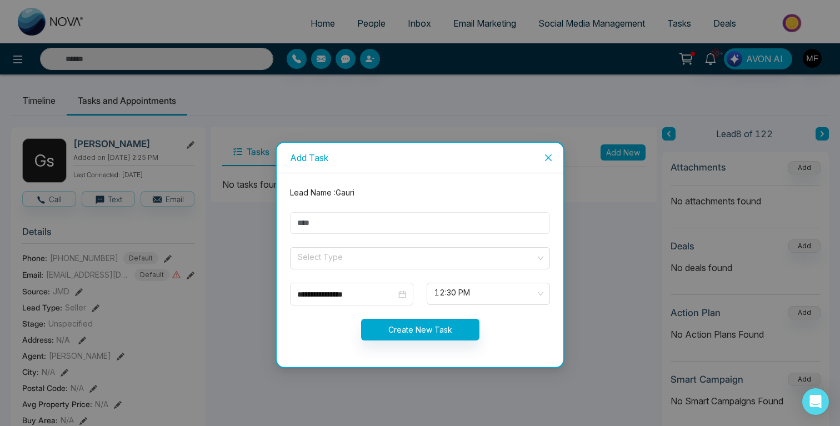
click at [400, 223] on input "text" at bounding box center [420, 223] width 260 height 22
type input "**********"
click at [346, 256] on input "search" at bounding box center [416, 256] width 239 height 17
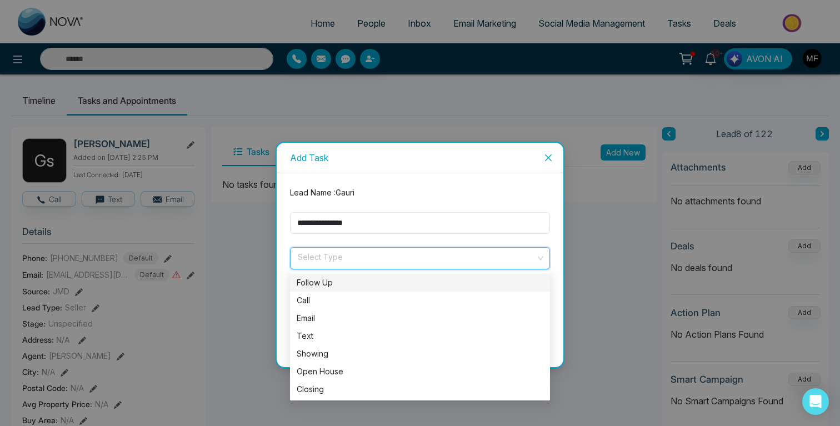
click at [325, 282] on div "Follow Up" at bounding box center [420, 283] width 247 height 12
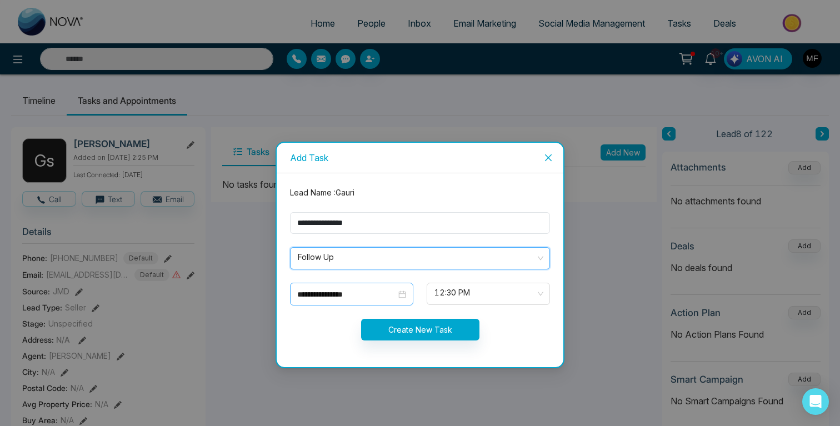
click at [330, 288] on input "**********" at bounding box center [346, 294] width 99 height 12
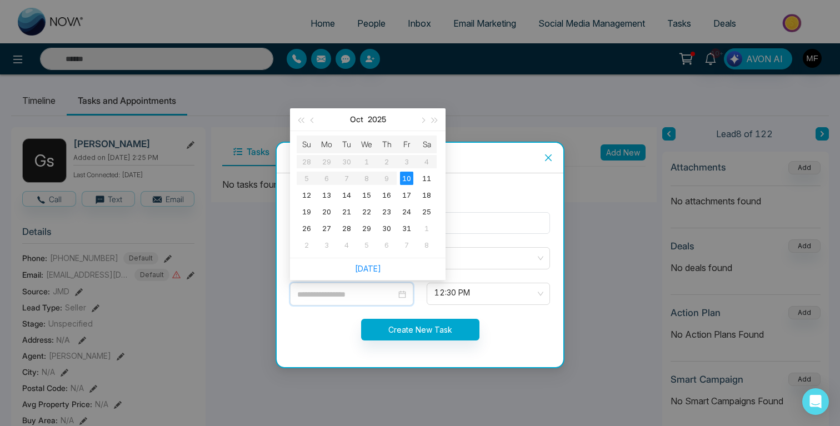
type input "**********"
click at [485, 296] on span "12:30 PM" at bounding box center [489, 294] width 108 height 19
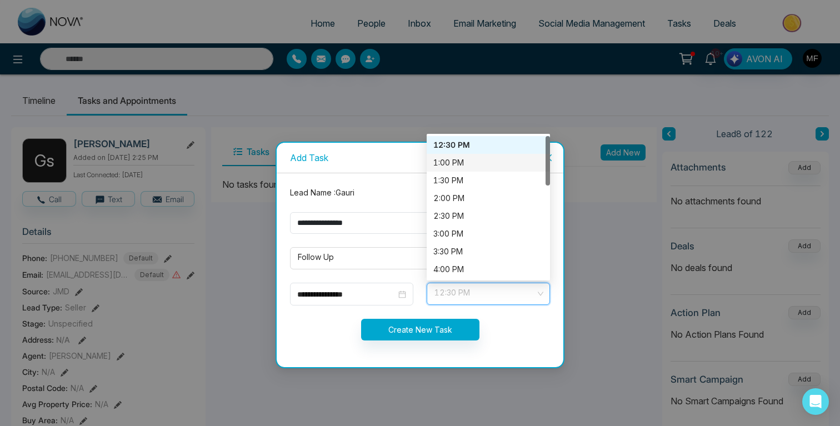
click at [487, 168] on div "1:00 PM" at bounding box center [489, 163] width 110 height 12
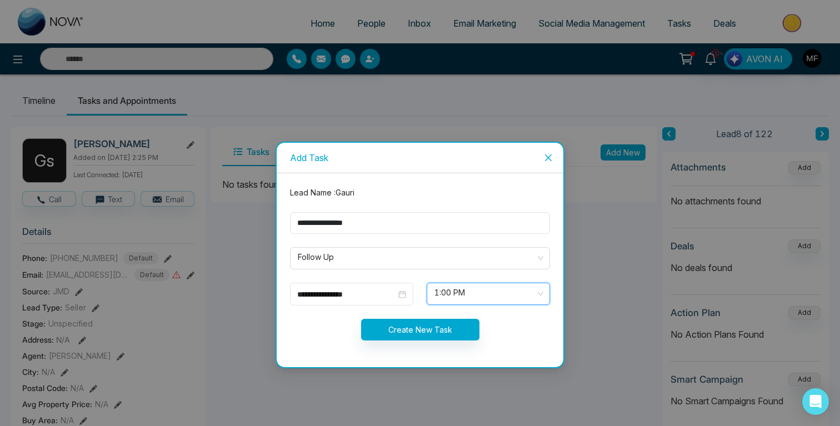
click at [426, 313] on form "**********" at bounding box center [419, 270] width 273 height 167
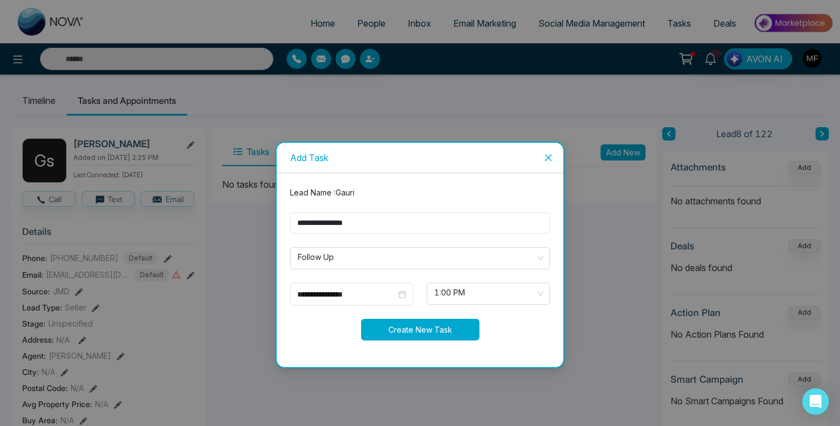
click at [407, 330] on button "Create New Task" at bounding box center [420, 330] width 118 height 22
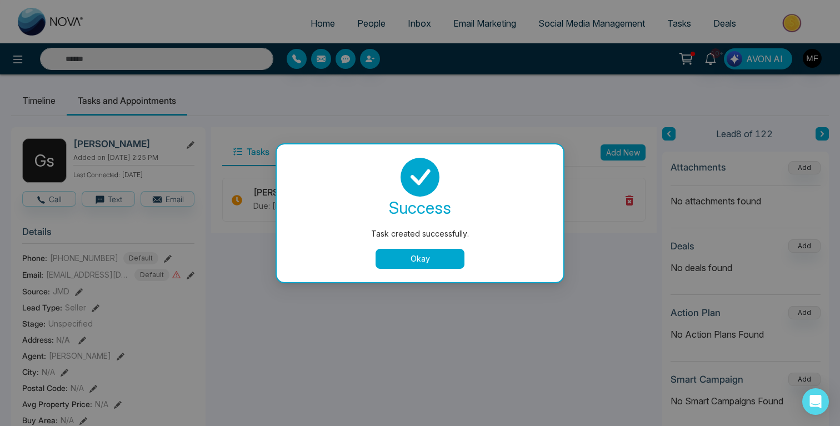
click at [414, 258] on button "Okay" at bounding box center [420, 259] width 89 height 20
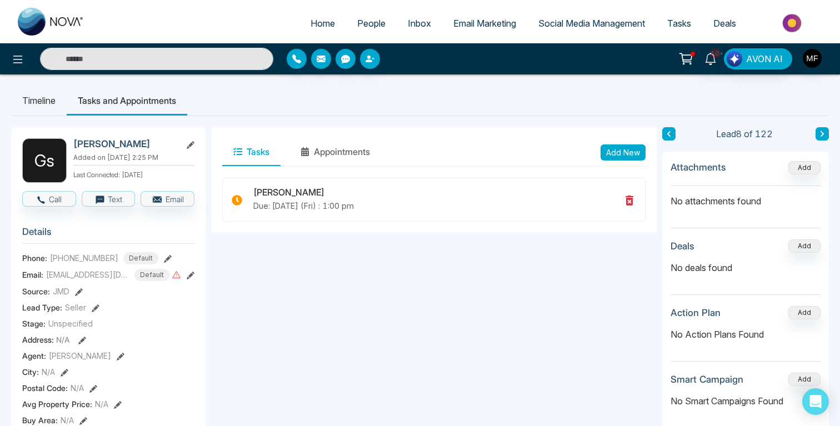
click at [677, 136] on div "Lead 8 of 122" at bounding box center [746, 133] width 167 height 13
click at [669, 135] on icon at bounding box center [669, 134] width 3 height 6
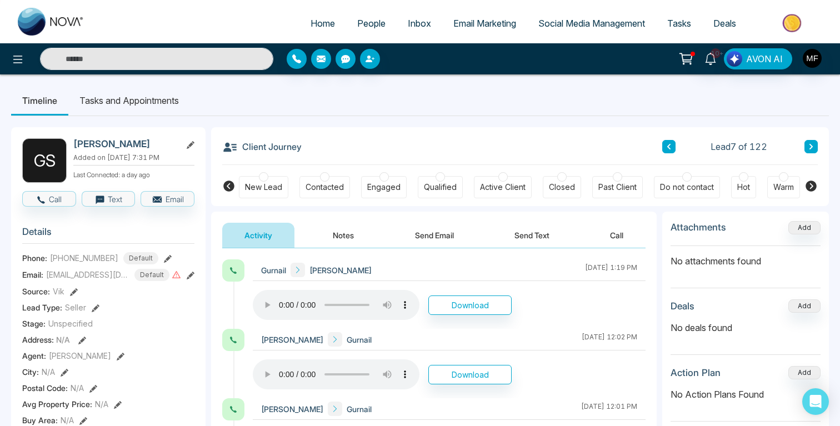
click at [147, 109] on li "Tasks and Appointments" at bounding box center [129, 101] width 122 height 30
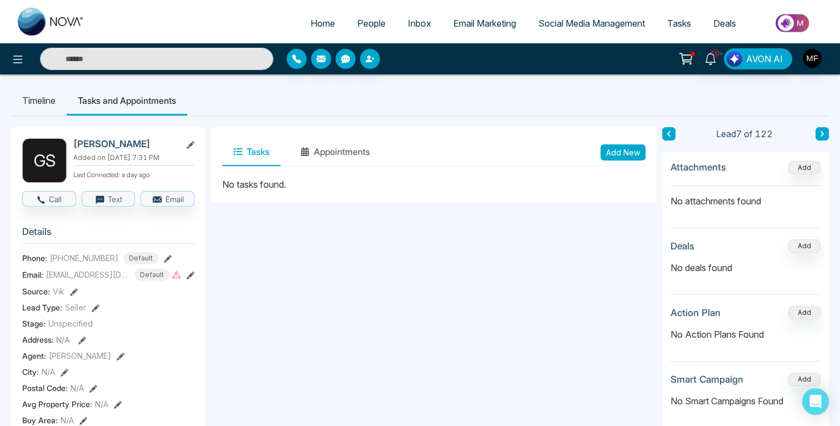
click at [47, 96] on li "Timeline" at bounding box center [39, 101] width 56 height 30
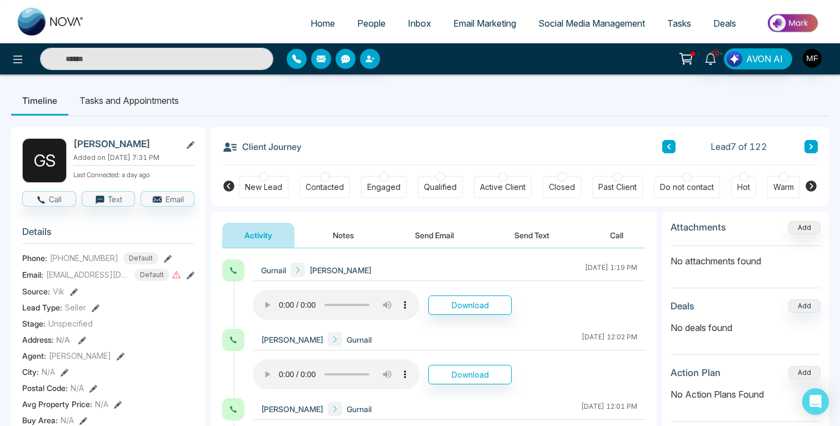
click at [341, 233] on button "Notes" at bounding box center [344, 235] width 66 height 25
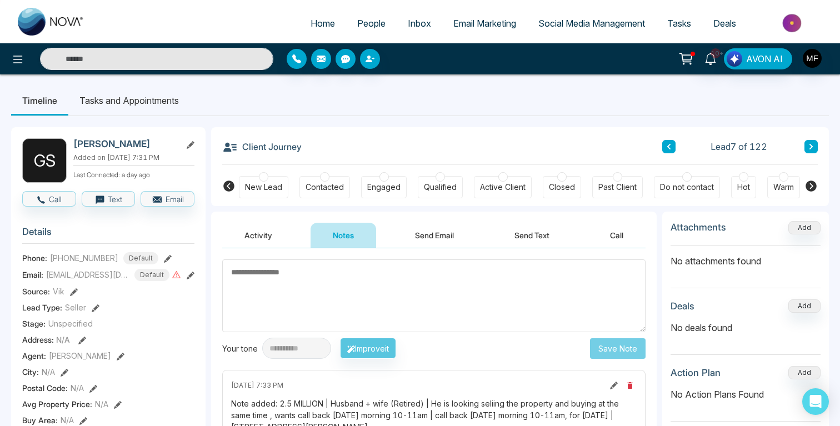
click at [813, 142] on button at bounding box center [811, 146] width 13 height 13
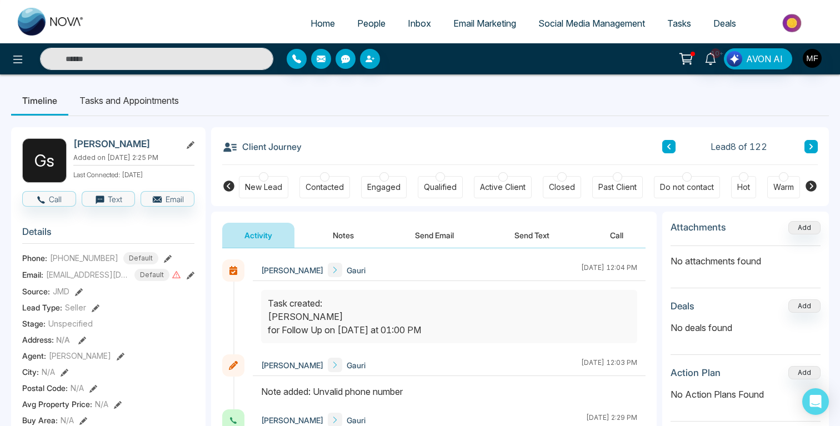
click at [668, 148] on icon at bounding box center [669, 146] width 6 height 7
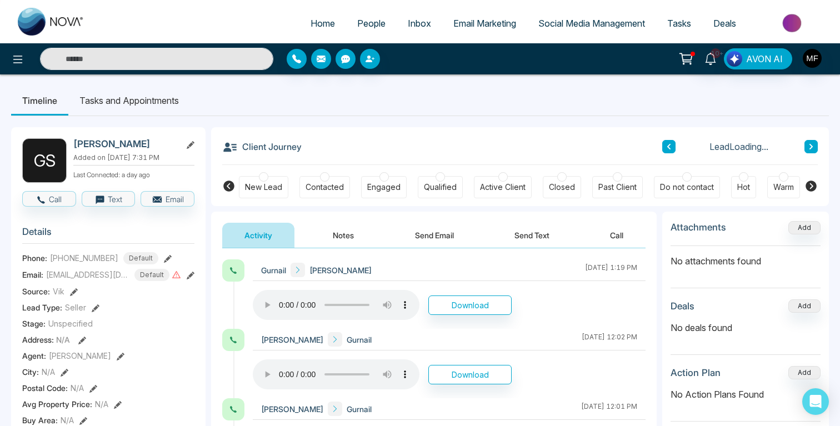
click at [668, 148] on icon at bounding box center [669, 146] width 6 height 7
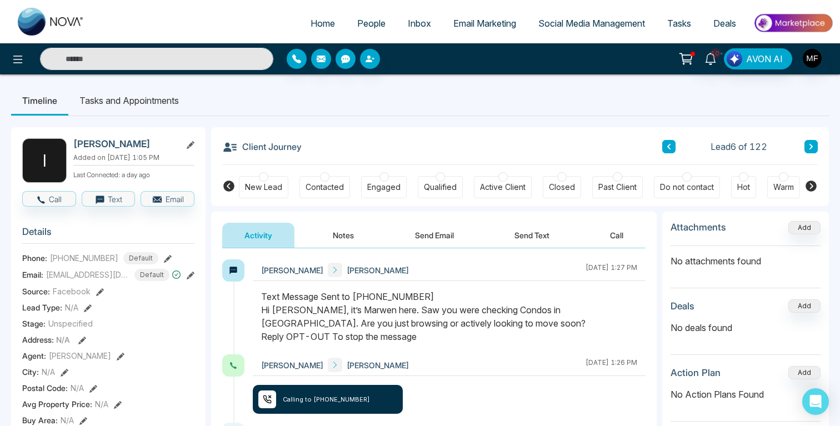
click at [128, 97] on li "Tasks and Appointments" at bounding box center [129, 101] width 122 height 30
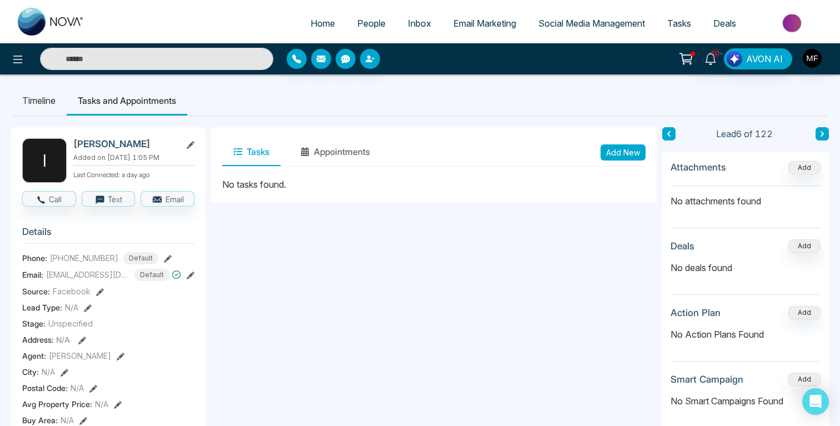
click at [624, 151] on button "Add New" at bounding box center [623, 153] width 45 height 16
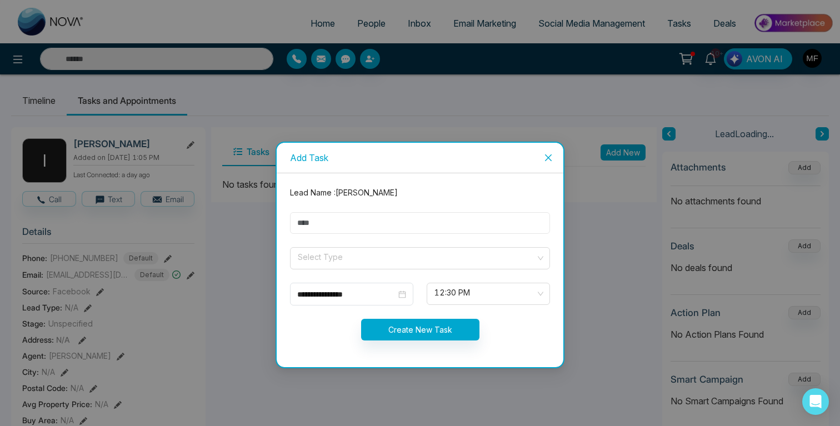
click at [315, 224] on input "text" at bounding box center [420, 223] width 260 height 22
type input "**********"
click at [358, 258] on input "search" at bounding box center [416, 256] width 239 height 17
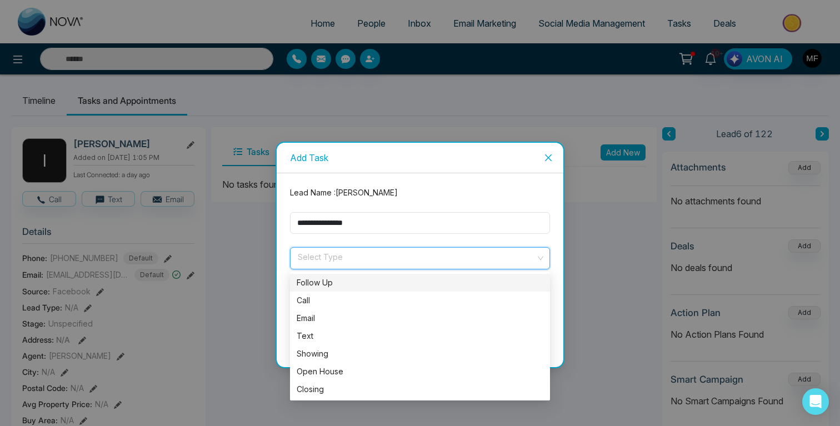
click at [331, 286] on div "Follow Up" at bounding box center [420, 283] width 247 height 12
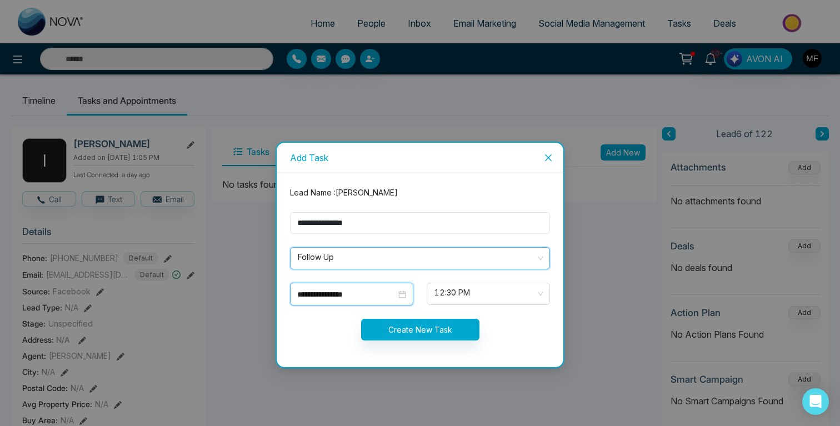
click at [328, 291] on input "**********" at bounding box center [346, 294] width 99 height 12
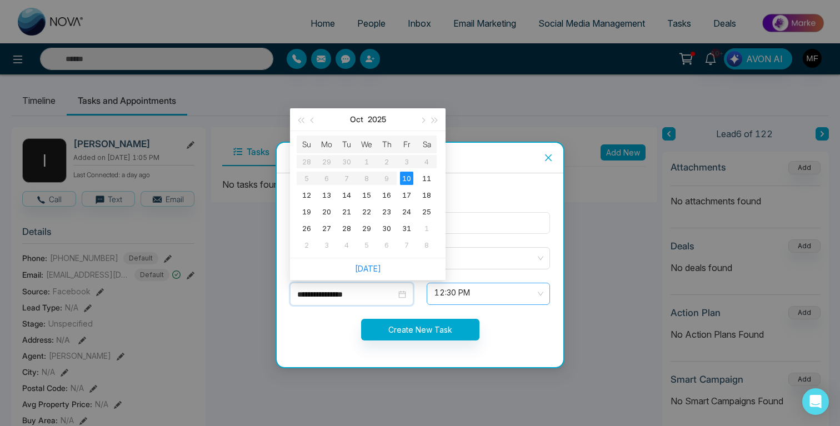
click at [496, 298] on span "12:30 PM" at bounding box center [489, 294] width 108 height 19
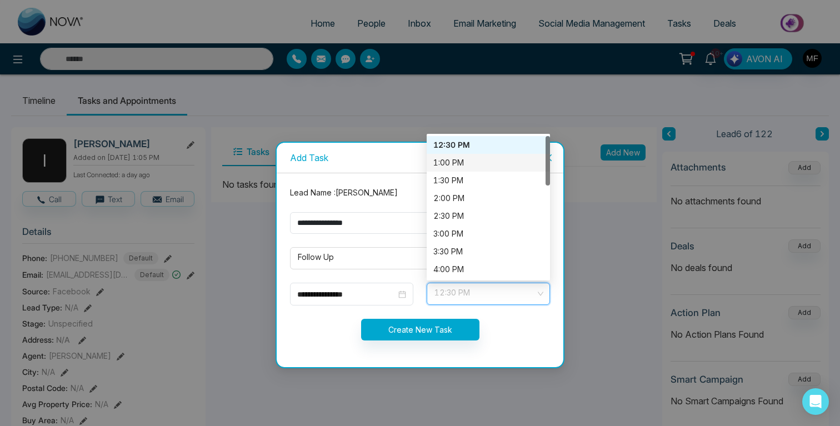
click at [467, 159] on div "1:00 PM" at bounding box center [489, 163] width 110 height 12
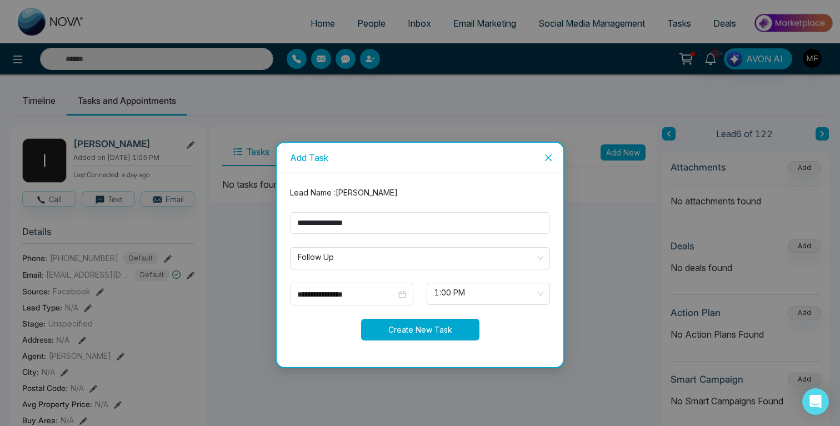
click at [429, 329] on button "Create New Task" at bounding box center [420, 330] width 118 height 22
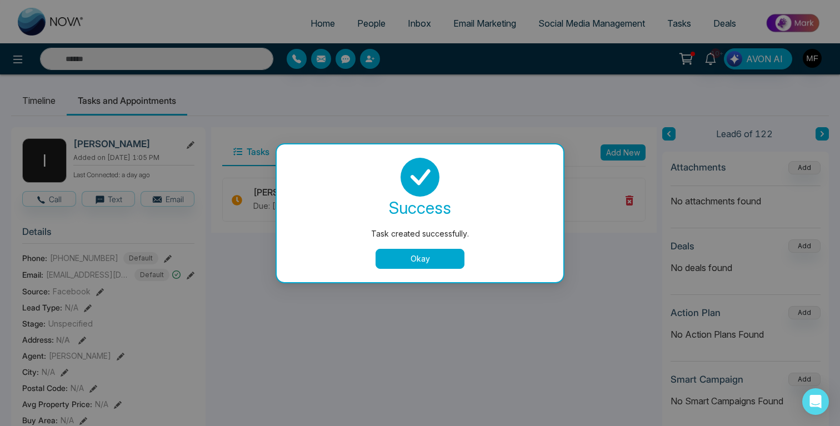
click at [424, 256] on button "Okay" at bounding box center [420, 259] width 89 height 20
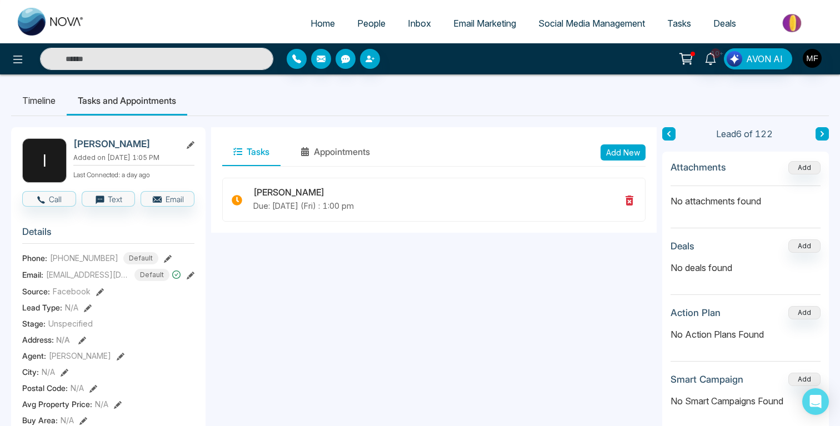
click at [672, 133] on button at bounding box center [669, 133] width 13 height 13
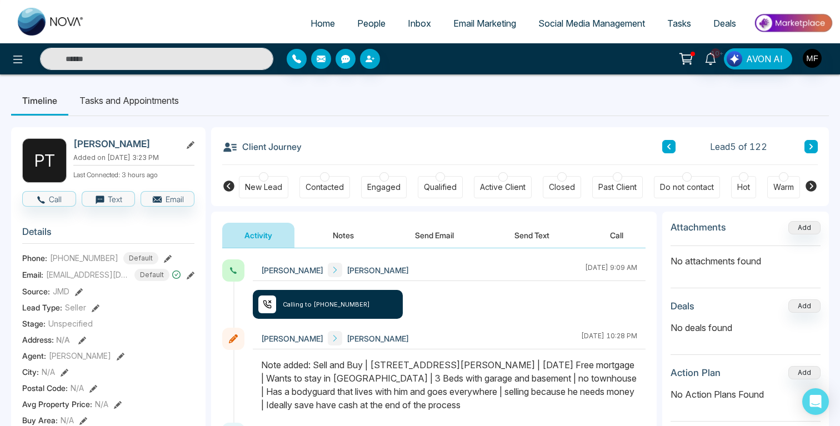
click at [669, 148] on icon at bounding box center [669, 146] width 6 height 7
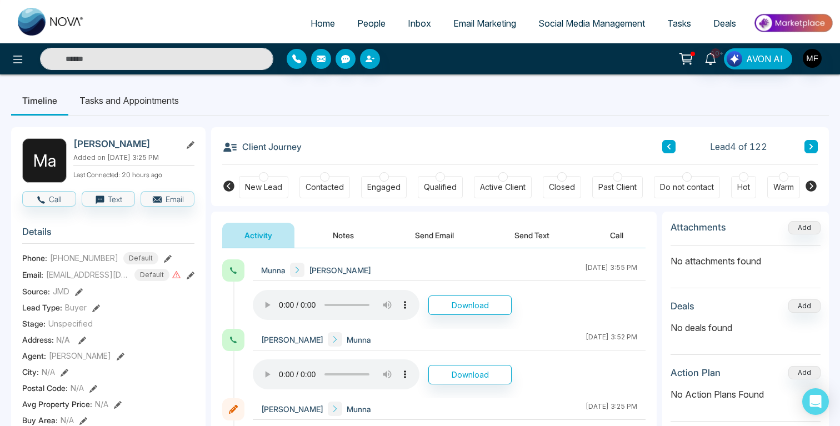
click at [151, 102] on li "Tasks and Appointments" at bounding box center [129, 101] width 122 height 30
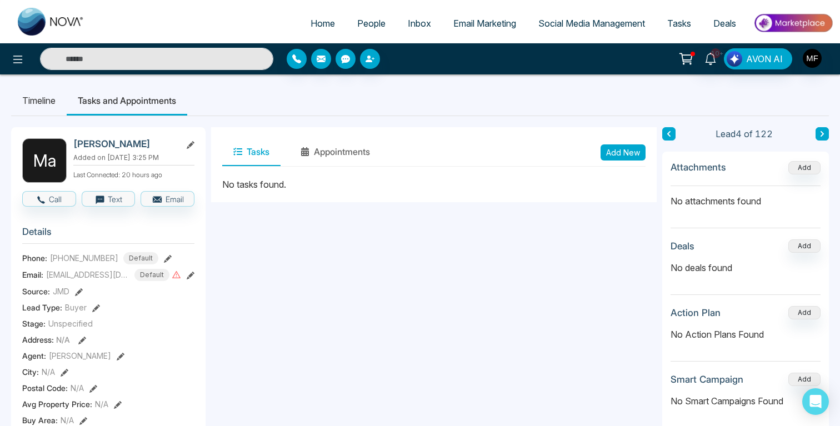
click at [62, 97] on li "Timeline" at bounding box center [39, 101] width 56 height 30
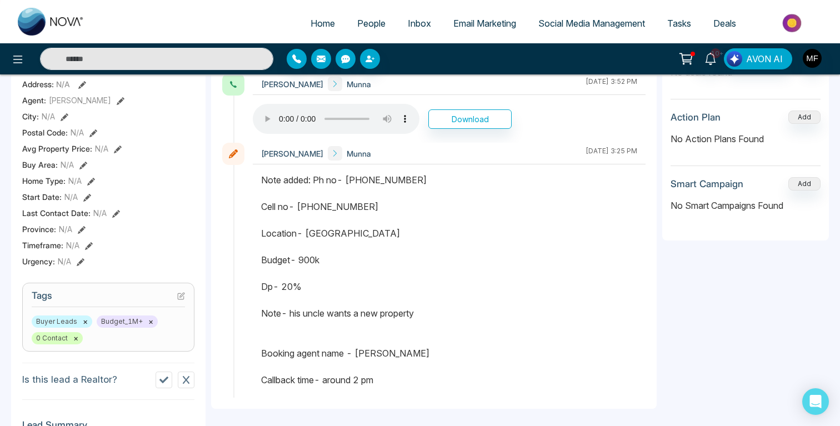
scroll to position [243, 0]
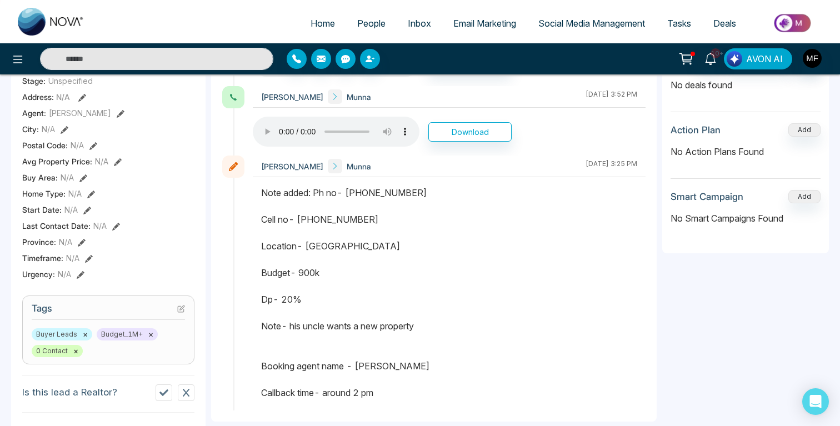
click at [338, 247] on div "Note added: Ph no- [PHONE_NUMBER] Cell no- [PHONE_NUMBER] Location- [PERSON_NAM…" at bounding box center [449, 292] width 376 height 213
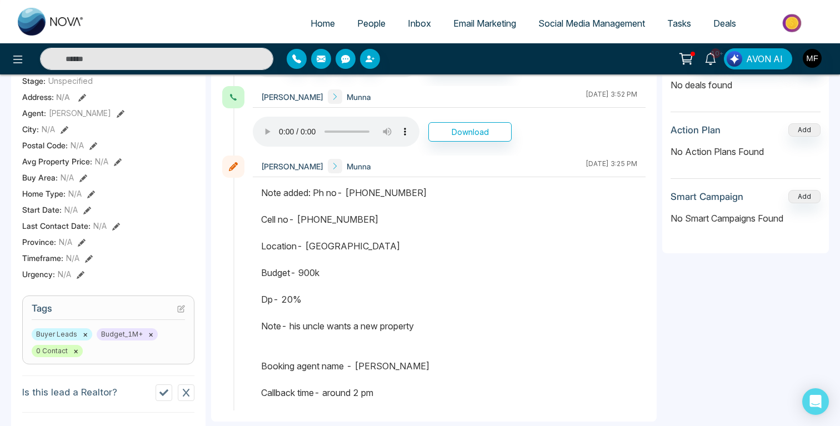
click at [338, 247] on div "Note added: Ph no- [PHONE_NUMBER] Cell no- [PHONE_NUMBER] Location- [PERSON_NAM…" at bounding box center [449, 292] width 376 height 213
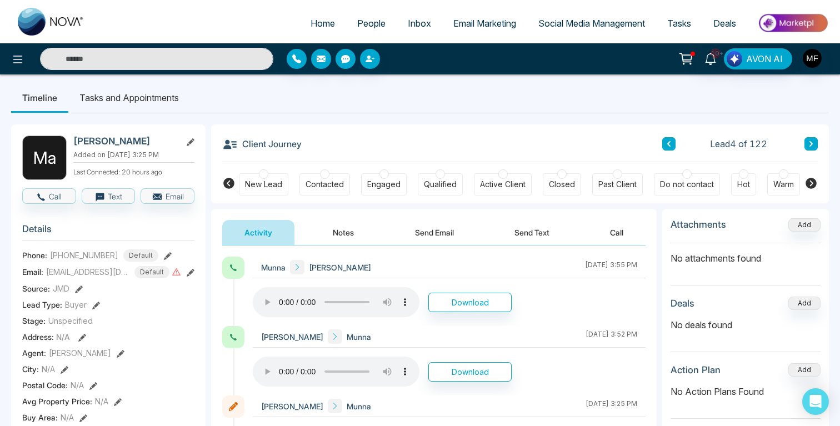
scroll to position [0, 0]
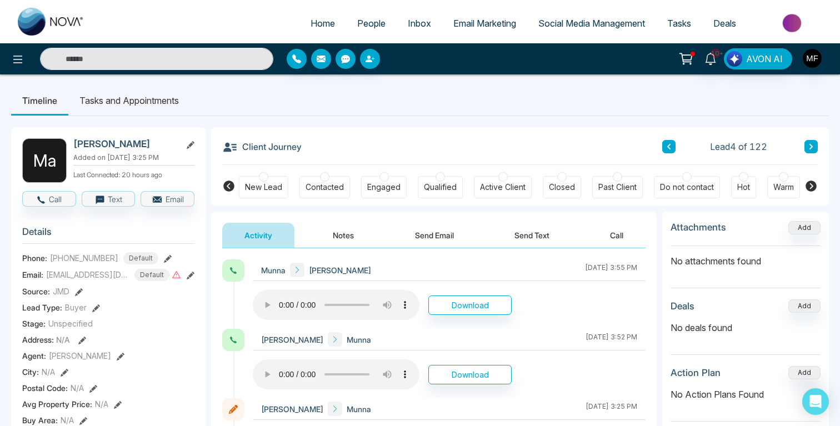
click at [806, 147] on button at bounding box center [811, 146] width 13 height 13
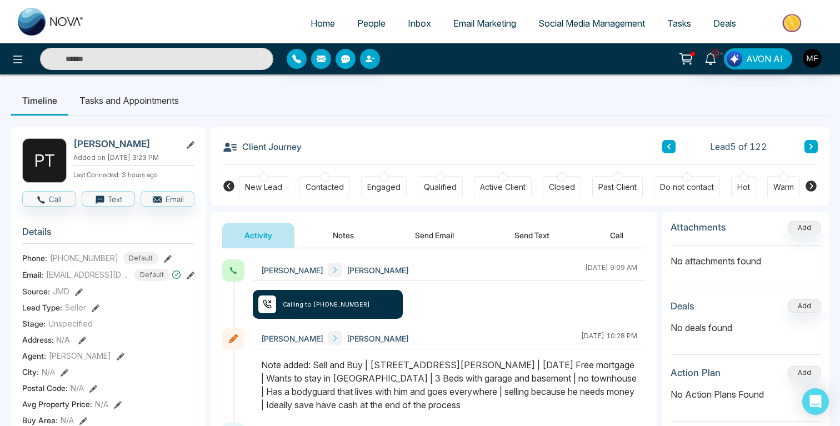
click at [672, 146] on button at bounding box center [669, 146] width 13 height 13
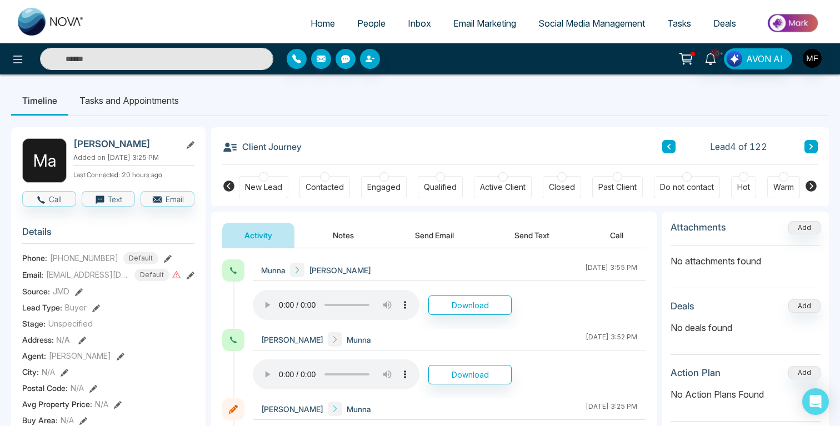
click at [163, 94] on li "Tasks and Appointments" at bounding box center [129, 101] width 122 height 30
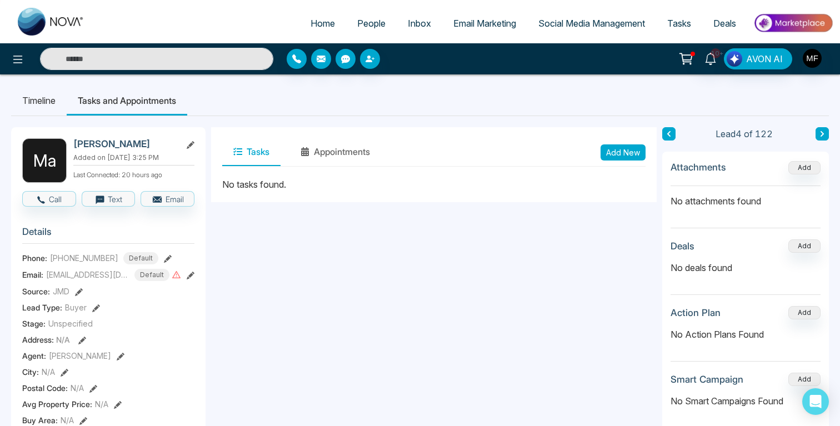
click at [615, 153] on button "Add New" at bounding box center [623, 153] width 45 height 16
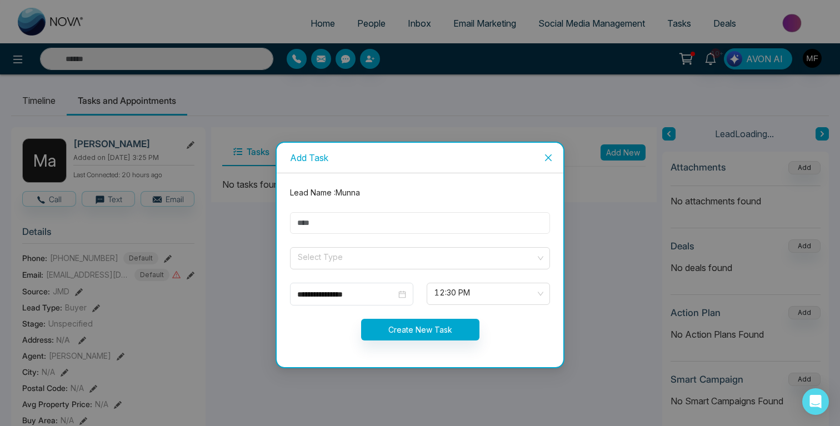
click at [412, 220] on input "text" at bounding box center [420, 223] width 260 height 22
type input "**********"
click at [336, 253] on input "search" at bounding box center [416, 256] width 239 height 17
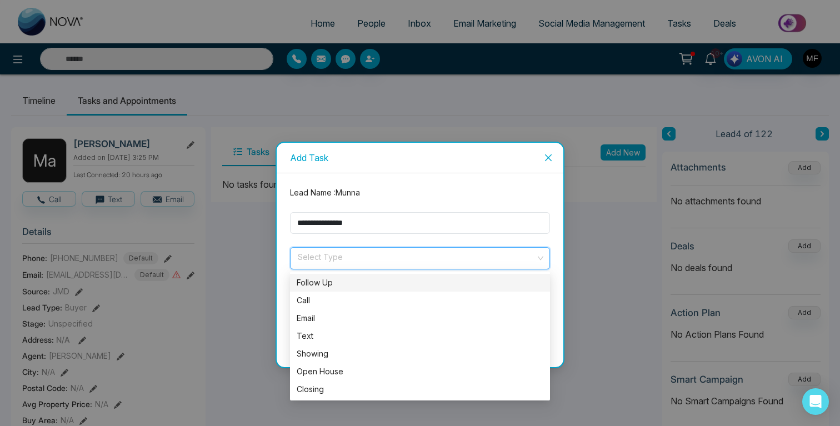
click at [327, 278] on div "Follow Up" at bounding box center [420, 283] width 247 height 12
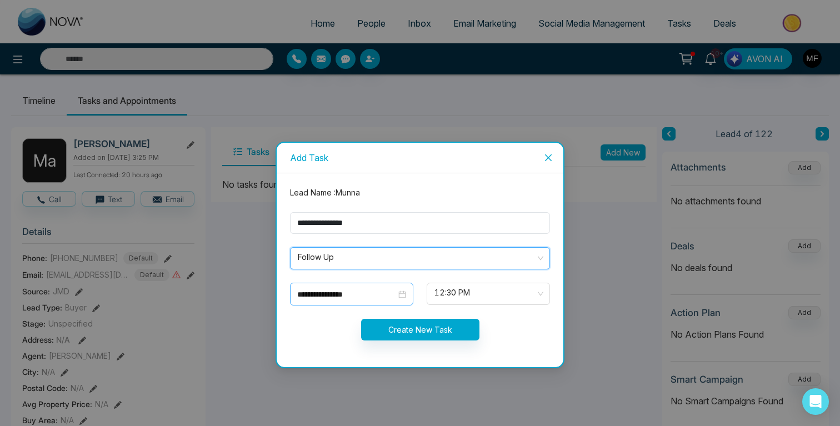
click at [358, 290] on input "**********" at bounding box center [346, 294] width 99 height 12
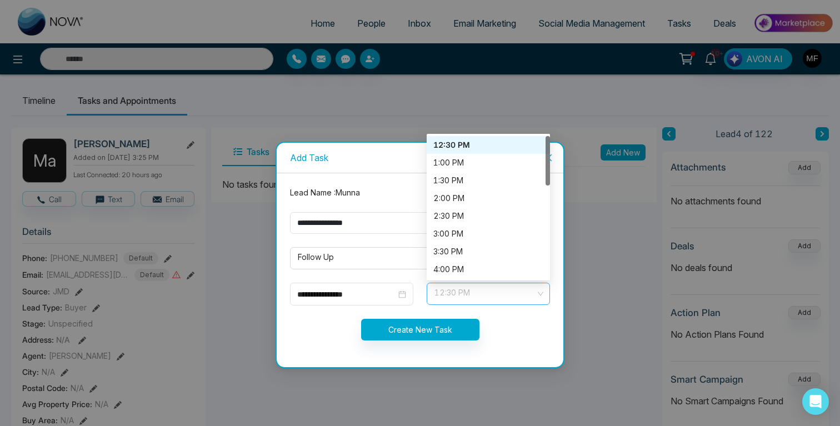
click at [449, 283] on div "12:30 PM" at bounding box center [488, 294] width 123 height 22
click at [471, 160] on div "1:00 PM" at bounding box center [489, 163] width 110 height 12
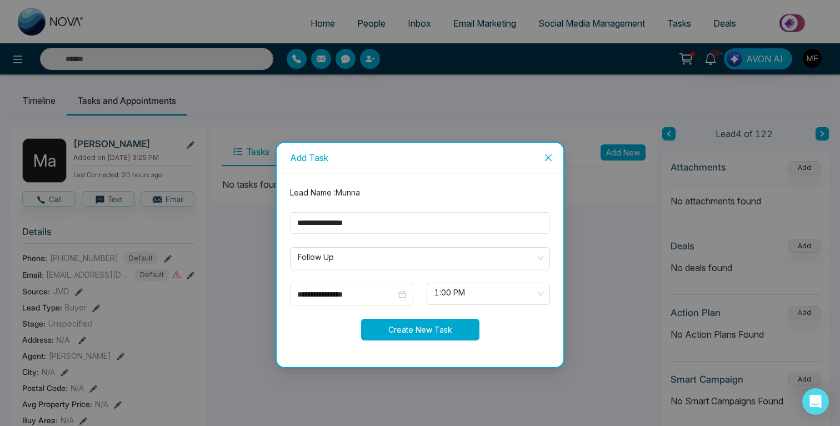
click at [421, 319] on button "Create New Task" at bounding box center [420, 330] width 118 height 22
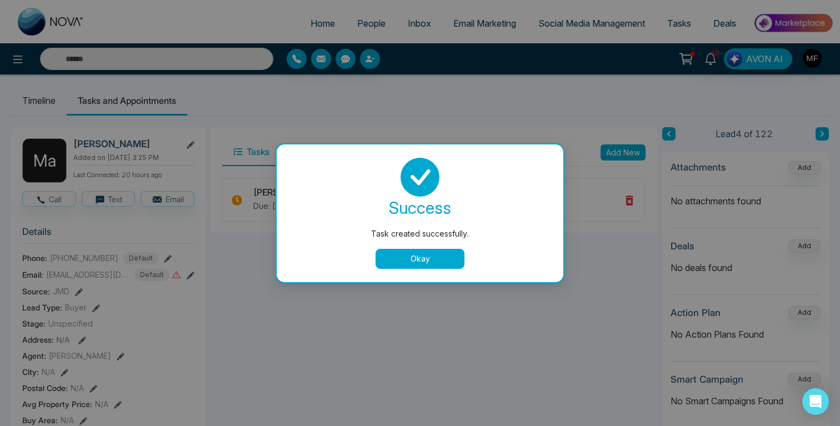
click at [426, 261] on button "Okay" at bounding box center [420, 259] width 89 height 20
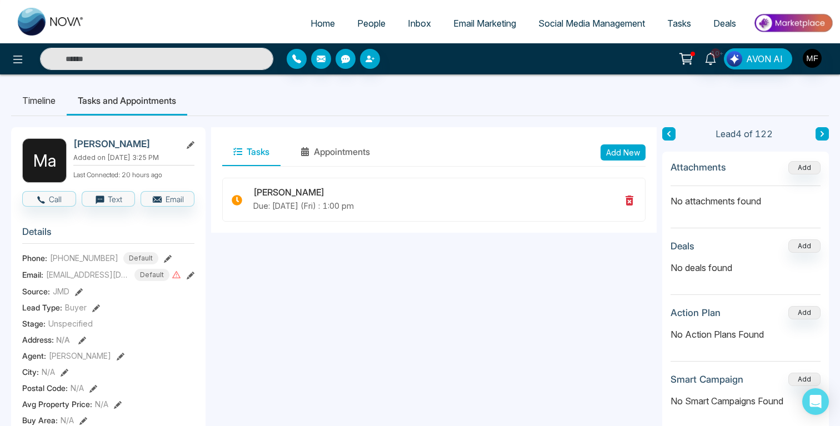
click at [668, 133] on icon at bounding box center [669, 134] width 3 height 6
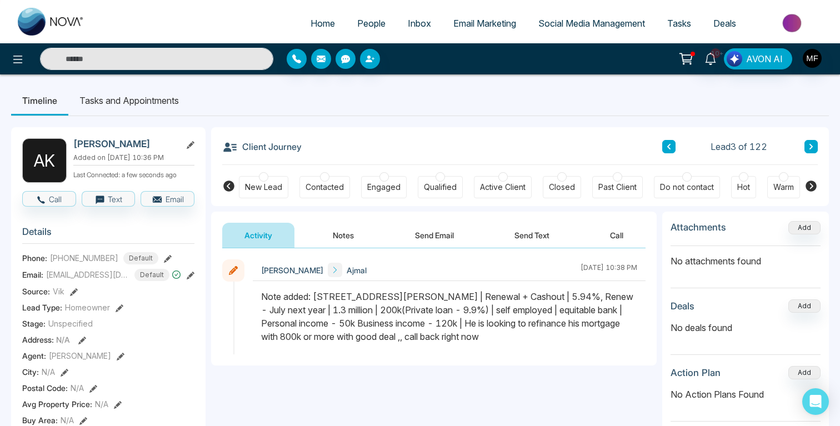
click at [664, 146] on button at bounding box center [669, 146] width 13 height 13
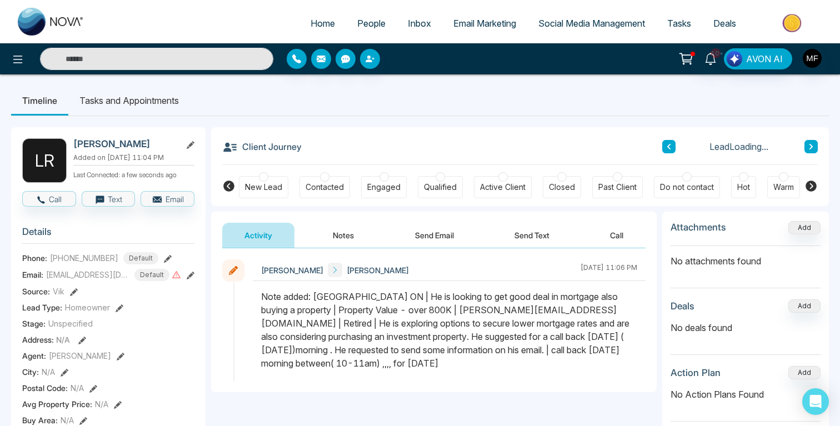
click at [664, 146] on button at bounding box center [669, 146] width 13 height 13
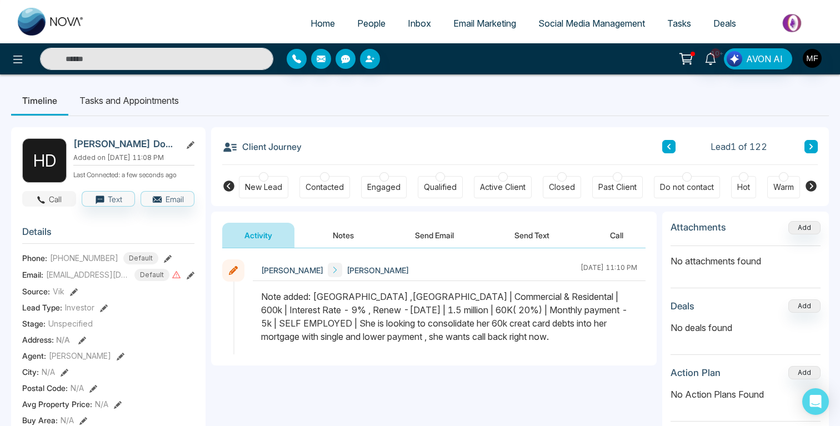
click at [54, 201] on button "Call" at bounding box center [49, 199] width 54 height 16
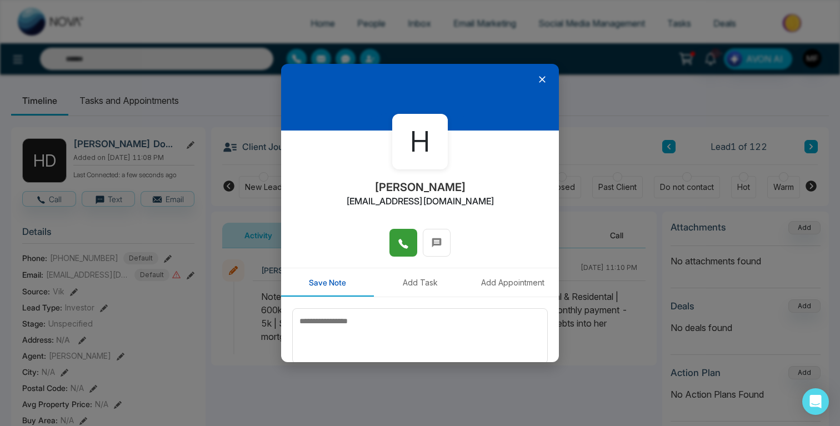
click at [406, 251] on span at bounding box center [403, 243] width 11 height 17
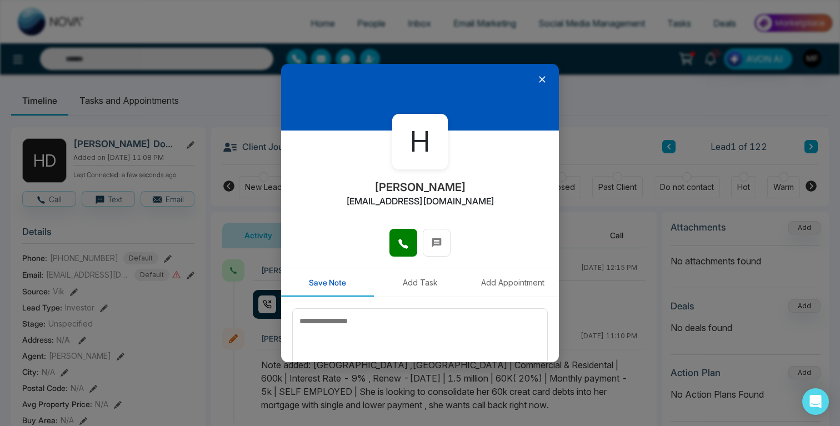
click at [542, 78] on icon at bounding box center [542, 79] width 7 height 7
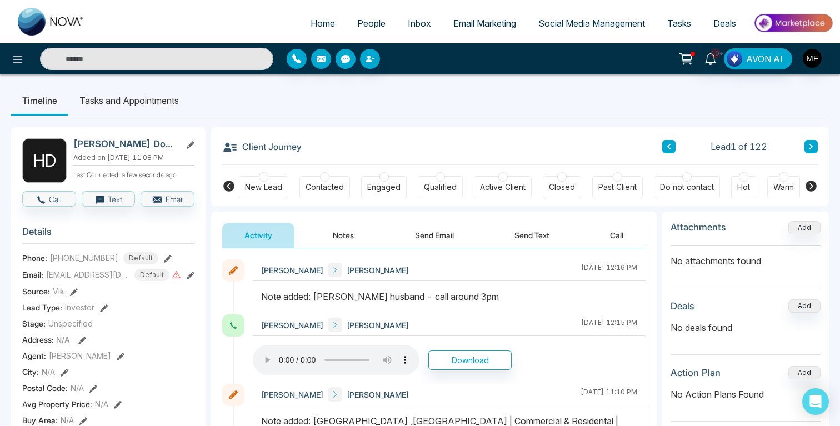
click at [813, 145] on icon at bounding box center [812, 146] width 6 height 7
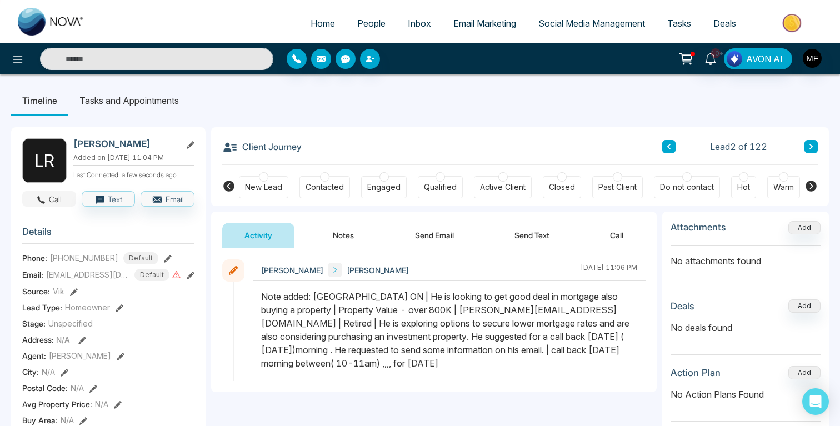
click at [48, 201] on button "Call" at bounding box center [49, 199] width 54 height 16
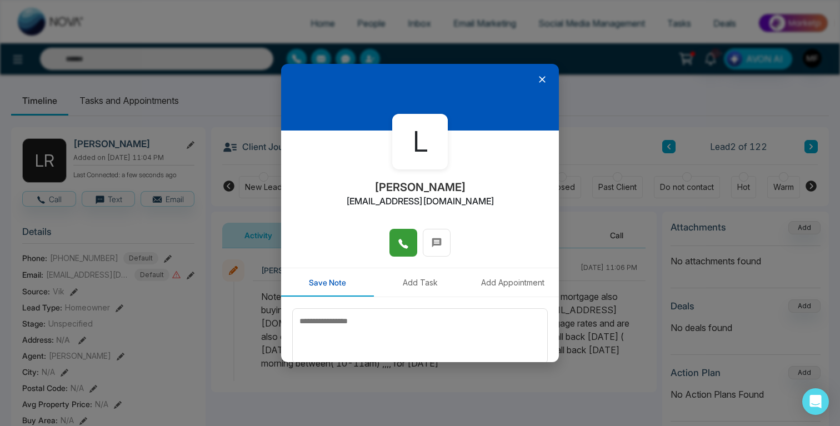
click at [414, 245] on button at bounding box center [404, 243] width 28 height 28
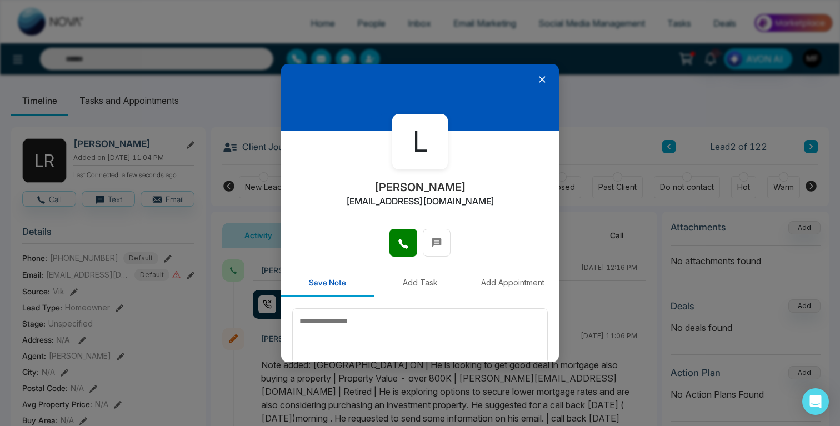
click at [542, 79] on icon at bounding box center [542, 79] width 7 height 7
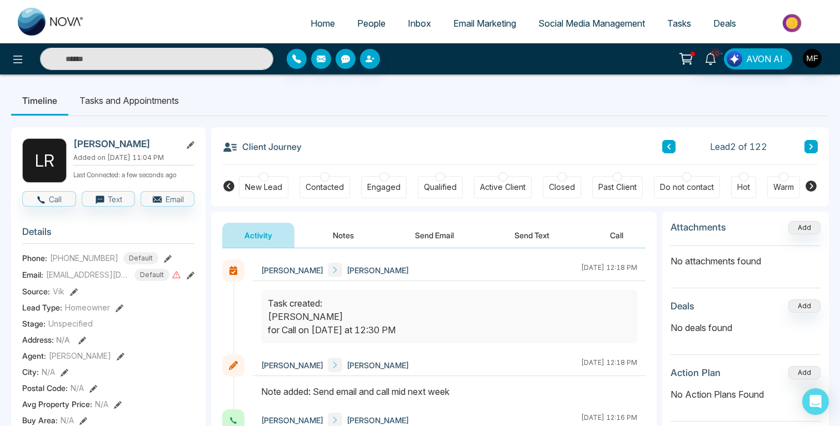
click at [337, 234] on button "Notes" at bounding box center [344, 235] width 66 height 25
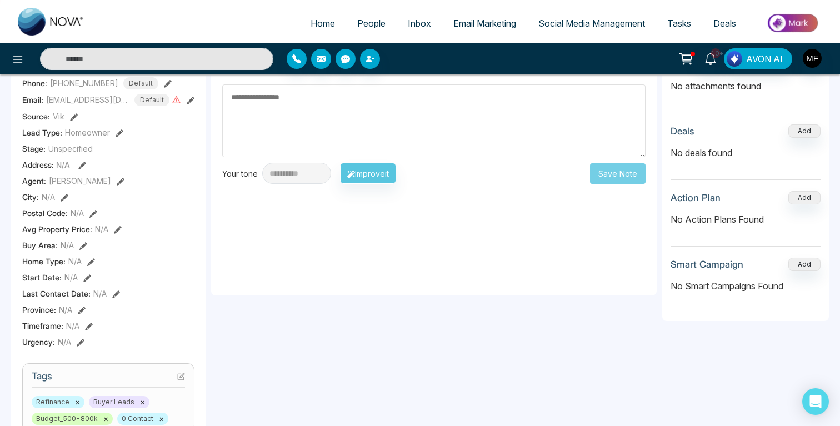
scroll to position [176, 0]
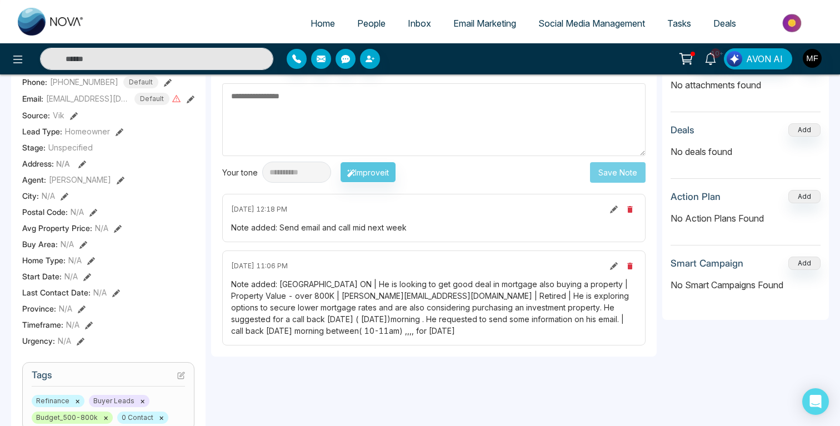
click at [272, 283] on div "Note added: [GEOGRAPHIC_DATA] ON | He is looking to get good deal in mortgage a…" at bounding box center [434, 307] width 406 height 58
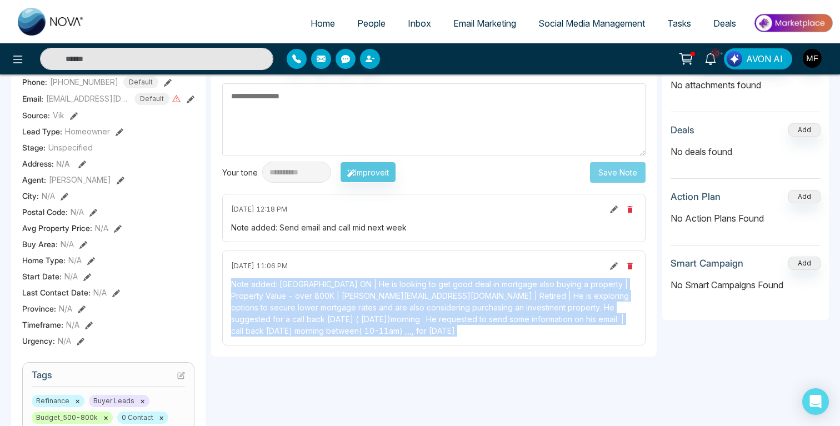
click at [272, 283] on div "Note added: [GEOGRAPHIC_DATA] ON | He is looking to get good deal in mortgage a…" at bounding box center [434, 307] width 406 height 58
copy div "Note added: [GEOGRAPHIC_DATA] ON | He is looking to get good deal in mortgage a…"
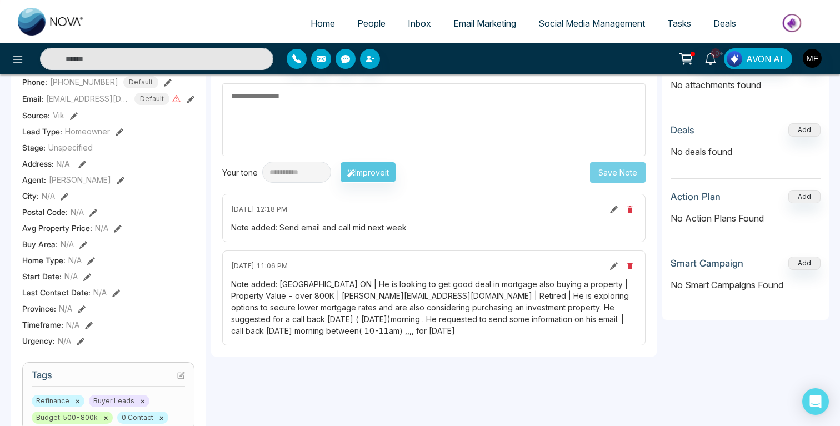
click at [457, 187] on div "**********" at bounding box center [434, 214] width 446 height 285
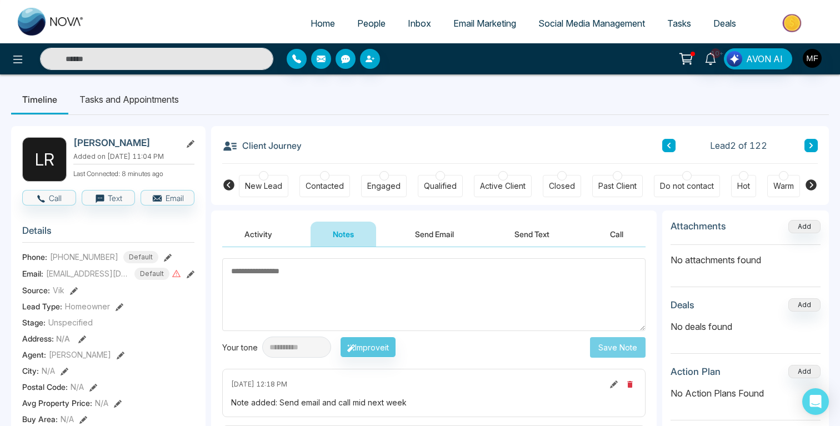
scroll to position [0, 0]
click at [809, 147] on icon at bounding box center [812, 146] width 6 height 7
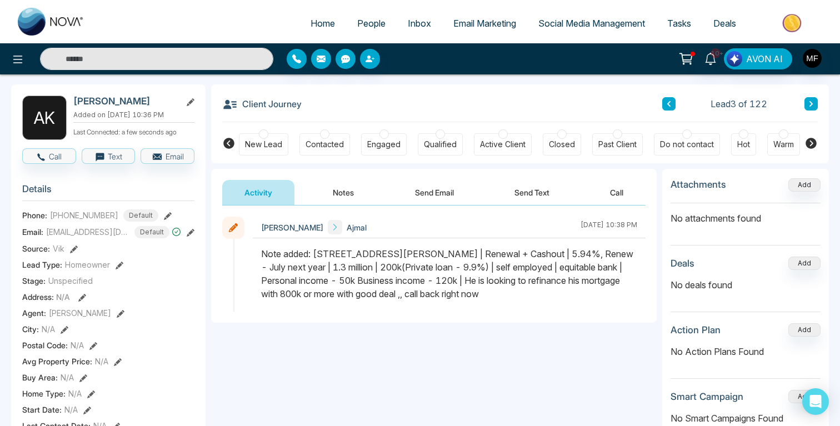
scroll to position [45, 0]
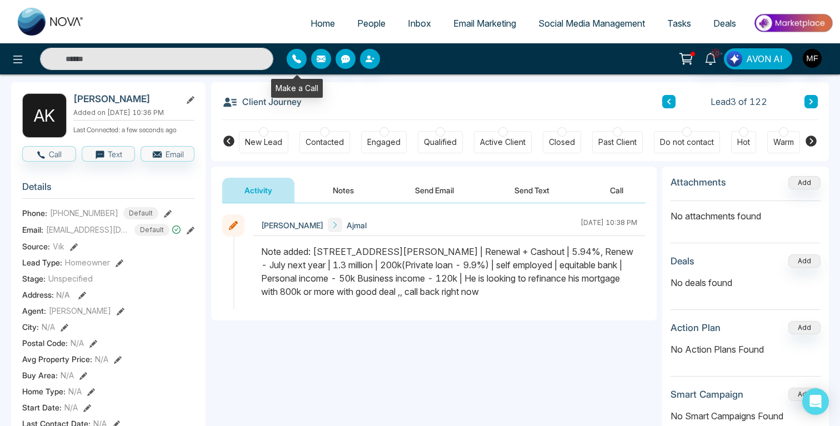
click at [299, 61] on icon "button" at bounding box center [296, 58] width 9 height 9
click at [549, 104] on div "Client Journey Lead 3 of 122" at bounding box center [520, 101] width 596 height 38
click at [48, 148] on button "Call" at bounding box center [49, 154] width 54 height 16
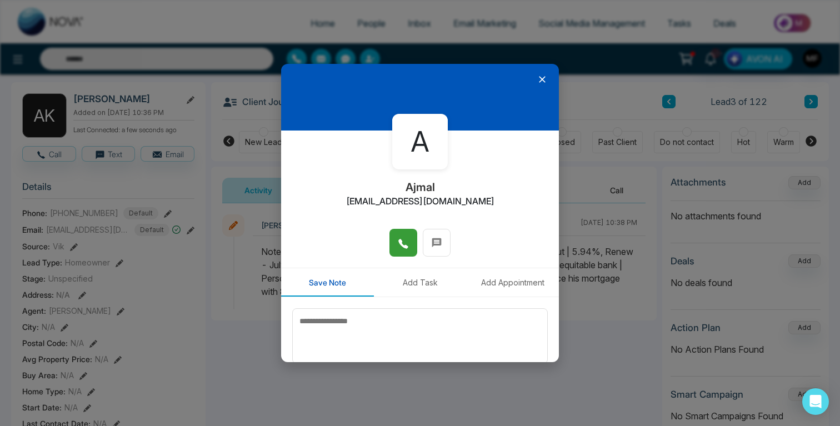
click at [402, 246] on icon at bounding box center [403, 243] width 9 height 9
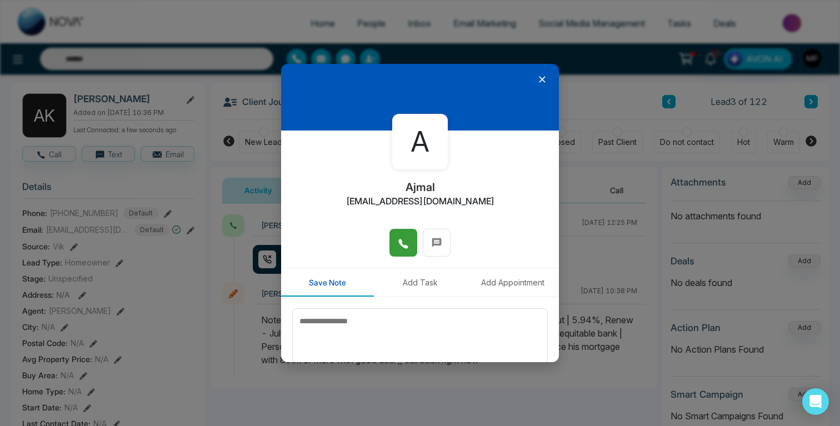
click at [544, 79] on icon at bounding box center [542, 79] width 11 height 11
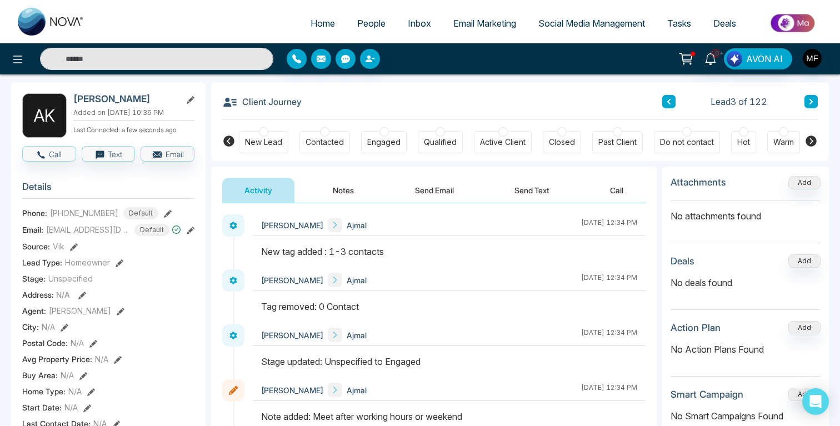
click at [809, 102] on icon at bounding box center [812, 101] width 6 height 7
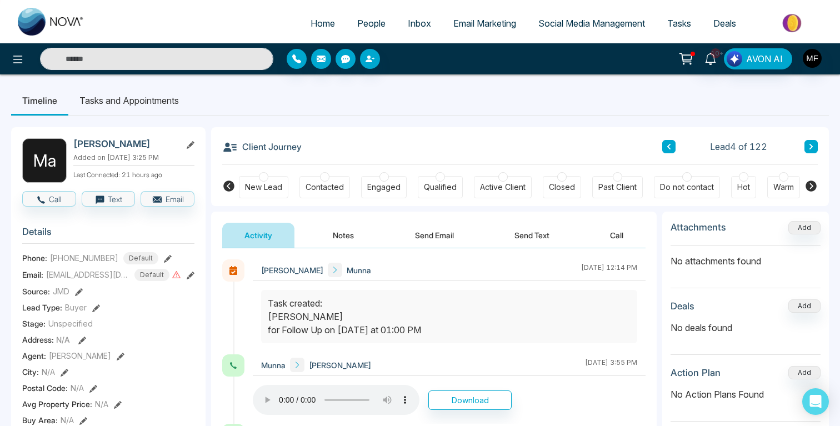
click at [164, 255] on icon at bounding box center [168, 259] width 8 height 8
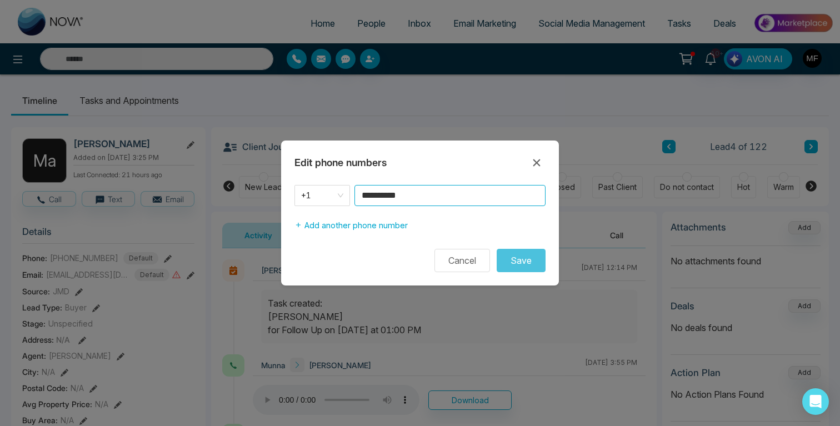
click at [477, 197] on input "**********" at bounding box center [450, 195] width 191 height 21
click at [535, 162] on icon at bounding box center [537, 162] width 7 height 7
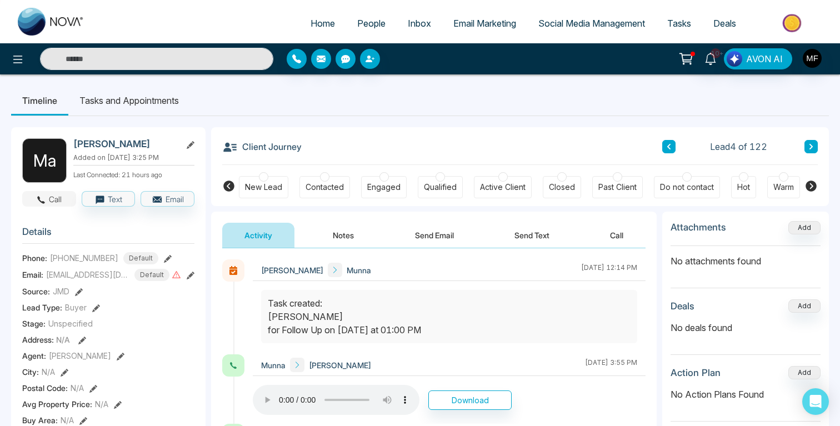
click at [62, 203] on button "Call" at bounding box center [49, 199] width 54 height 16
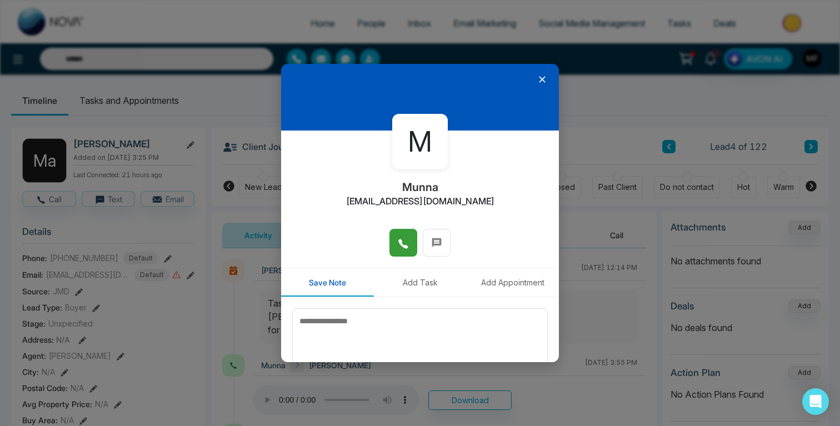
click at [407, 241] on icon at bounding box center [403, 243] width 11 height 11
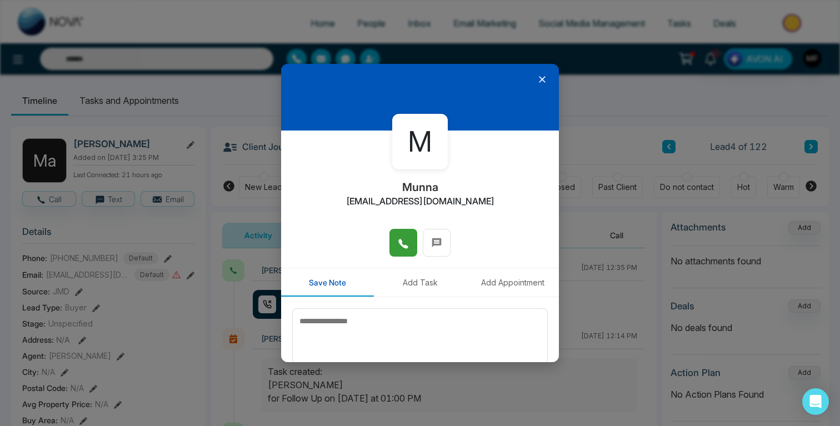
click at [542, 82] on icon at bounding box center [542, 79] width 11 height 11
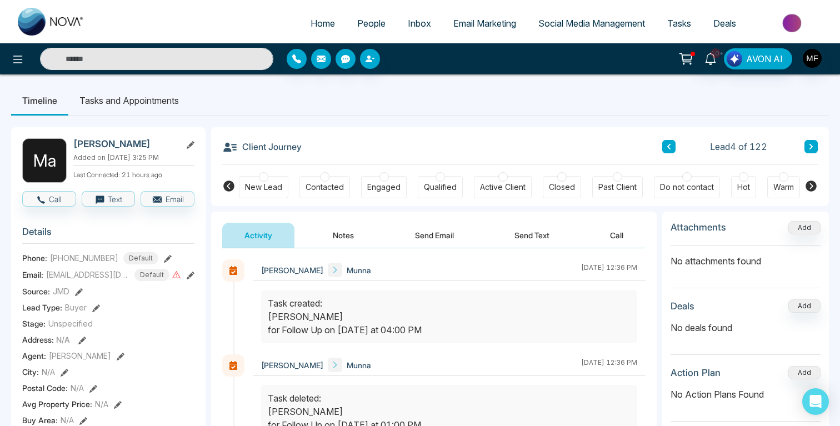
click at [371, 21] on span "People" at bounding box center [371, 23] width 28 height 11
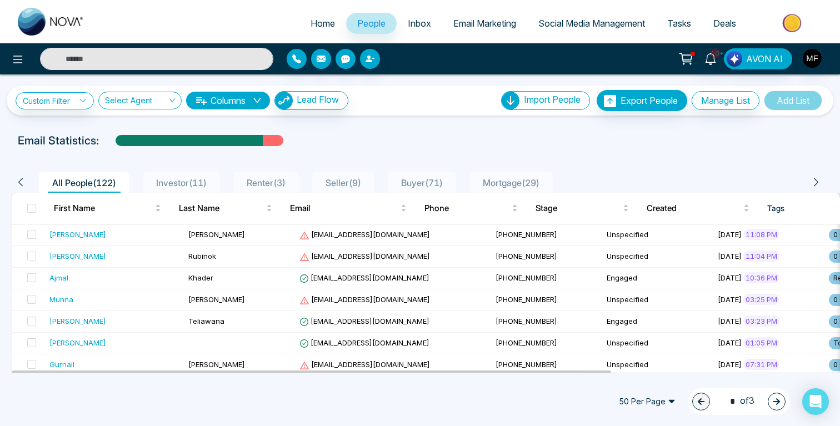
click at [156, 59] on input "text" at bounding box center [156, 59] width 233 height 22
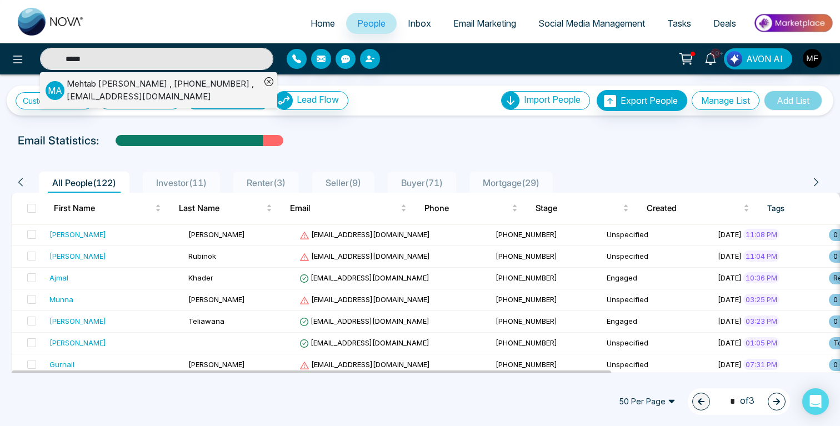
type input "*****"
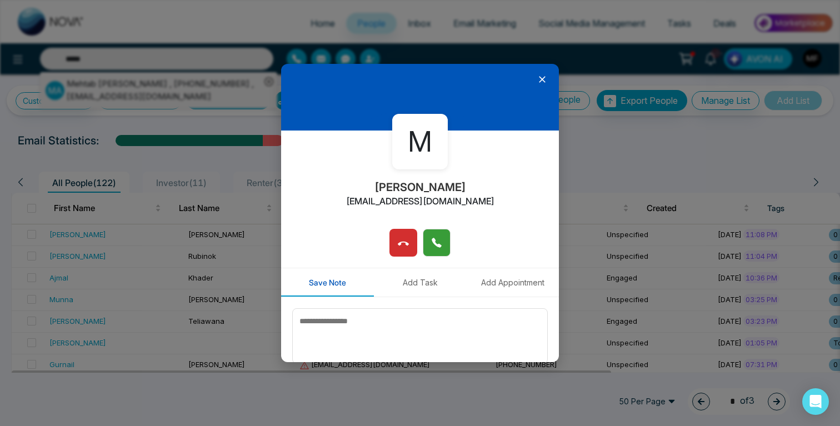
click at [437, 247] on icon at bounding box center [436, 242] width 11 height 11
type input "*****"
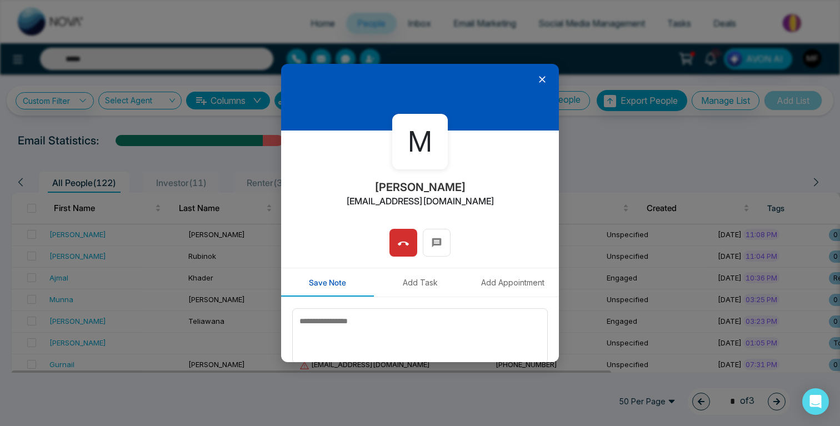
click at [406, 185] on h2 "[PERSON_NAME]" at bounding box center [421, 187] width 92 height 13
type input "*****"
click at [392, 250] on button at bounding box center [404, 243] width 28 height 28
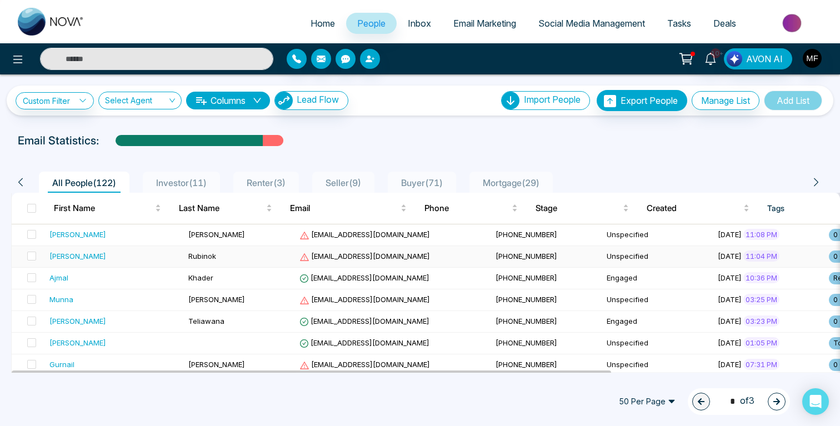
type input "*****"
